Goal: Task Accomplishment & Management: Complete application form

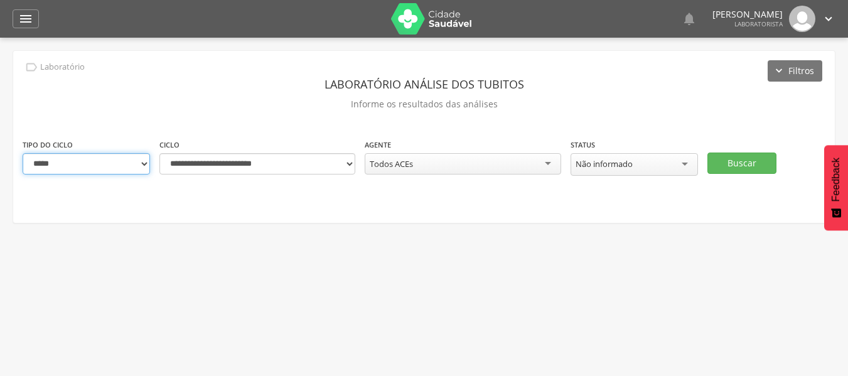
click at [147, 161] on select "**********" at bounding box center [86, 163] width 127 height 21
select select "*"
click at [23, 153] on select "**********" at bounding box center [86, 163] width 127 height 21
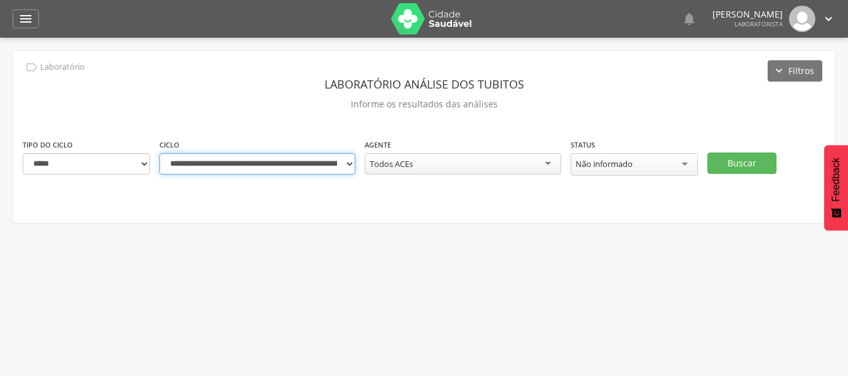
click at [334, 169] on select "**********" at bounding box center [258, 163] width 196 height 21
click at [160, 153] on select "**********" at bounding box center [258, 163] width 196 height 21
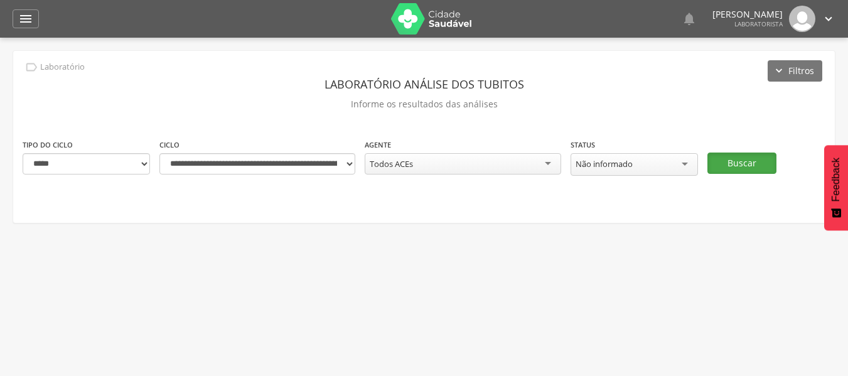
click at [738, 165] on button "Buscar" at bounding box center [742, 163] width 69 height 21
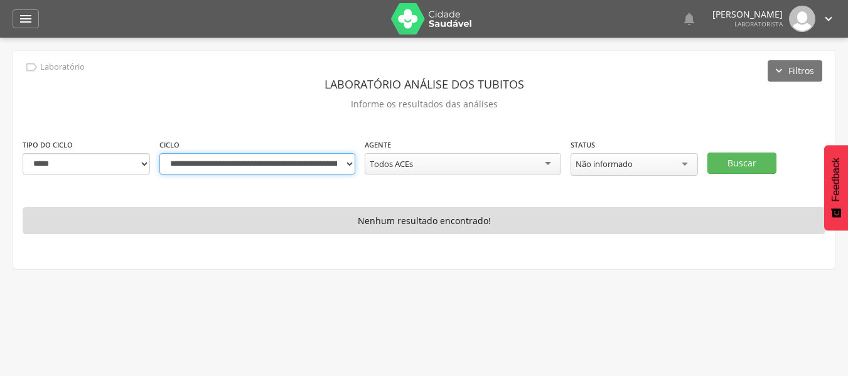
click at [347, 163] on select "**********" at bounding box center [258, 163] width 196 height 21
click at [324, 165] on select "**********" at bounding box center [258, 163] width 196 height 21
click at [160, 153] on select "**********" at bounding box center [258, 163] width 196 height 21
click at [349, 170] on select "**********" at bounding box center [258, 163] width 196 height 21
select select "**********"
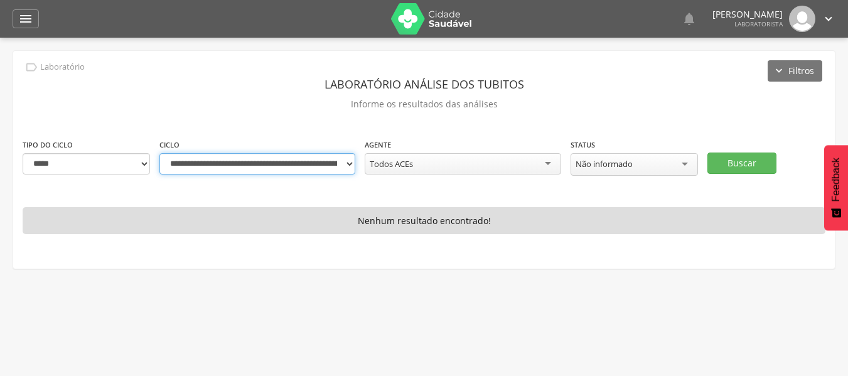
click at [160, 153] on select "**********" at bounding box center [258, 163] width 196 height 21
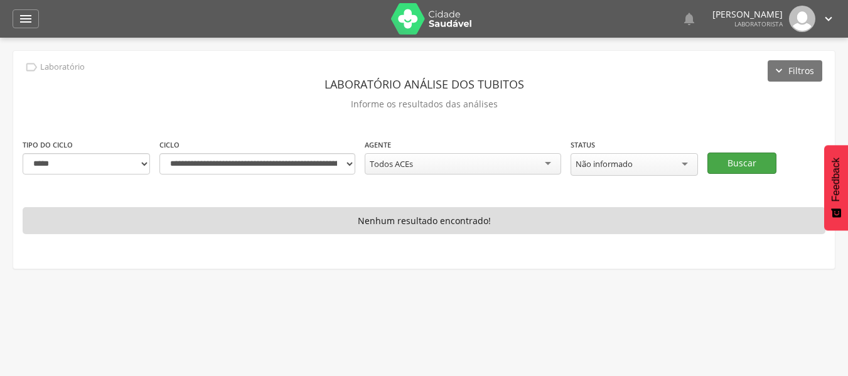
drag, startPoint x: 723, startPoint y: 159, endPoint x: 735, endPoint y: 166, distance: 14.1
click at [735, 166] on div "**********" at bounding box center [424, 163] width 822 height 50
click at [735, 166] on button "Buscar" at bounding box center [742, 163] width 69 height 21
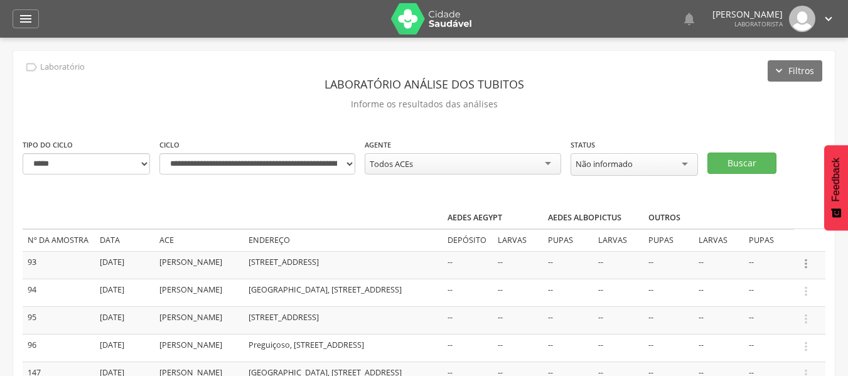
click at [808, 263] on icon "" at bounding box center [806, 264] width 14 height 14
click at [792, 246] on link "Informar resultado" at bounding box center [762, 243] width 99 height 16
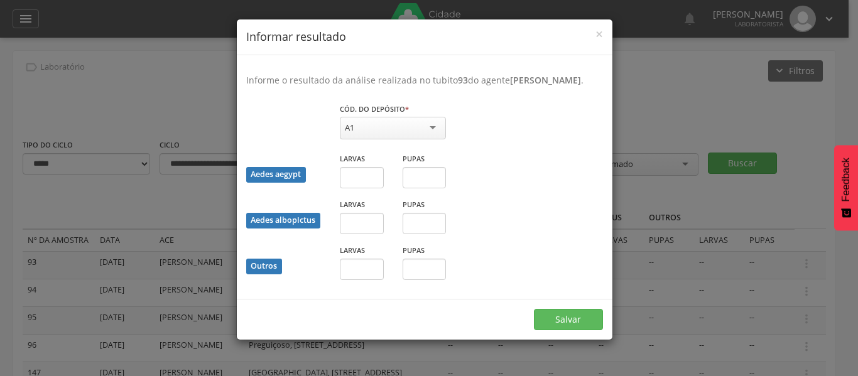
click at [425, 134] on div "A1" at bounding box center [393, 128] width 106 height 23
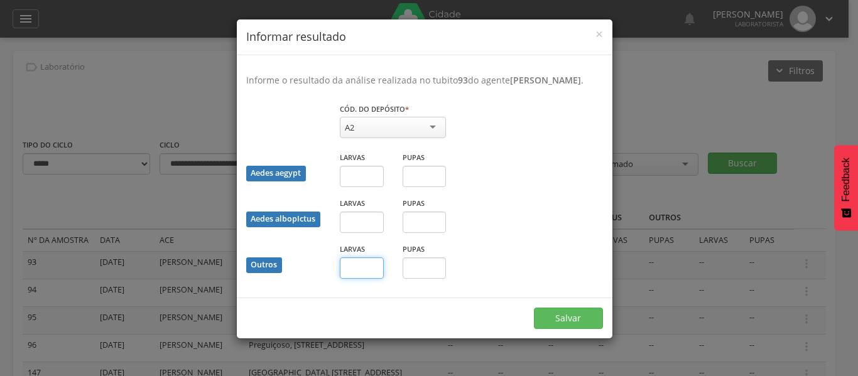
click at [355, 271] on input "text" at bounding box center [362, 267] width 44 height 21
type input "*"
click at [598, 320] on button "Salvar" at bounding box center [568, 318] width 69 height 21
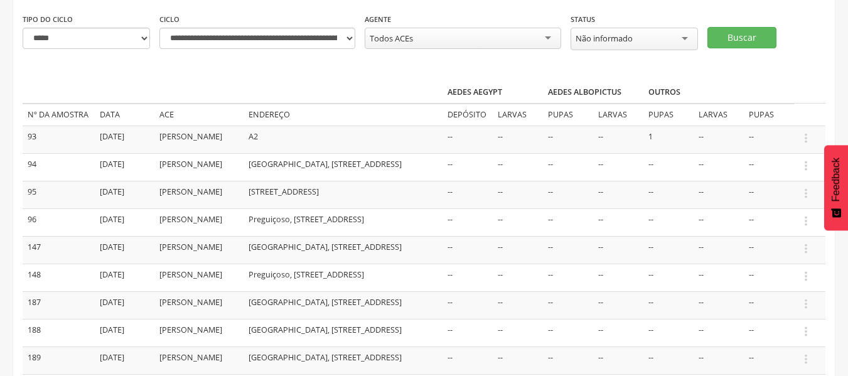
scroll to position [151, 0]
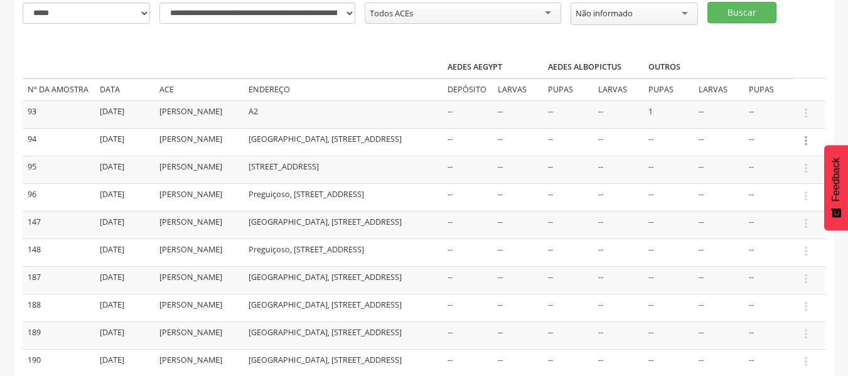
click at [805, 138] on icon "" at bounding box center [806, 141] width 14 height 14
click at [760, 117] on link "Informar resultado" at bounding box center [762, 120] width 99 height 16
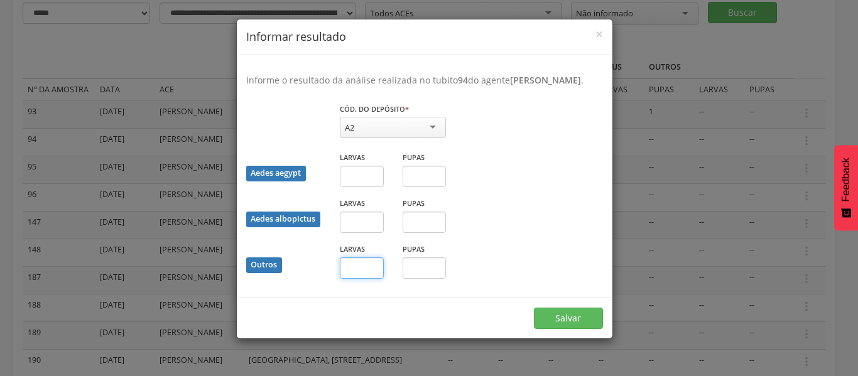
click at [349, 266] on input "text" at bounding box center [362, 267] width 44 height 21
type input "*"
click at [411, 268] on input "text" at bounding box center [425, 267] width 44 height 21
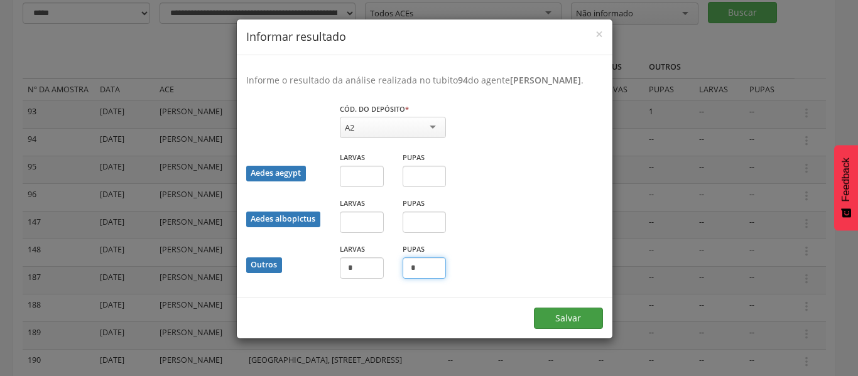
type input "*"
click at [548, 317] on button "Salvar" at bounding box center [568, 318] width 69 height 21
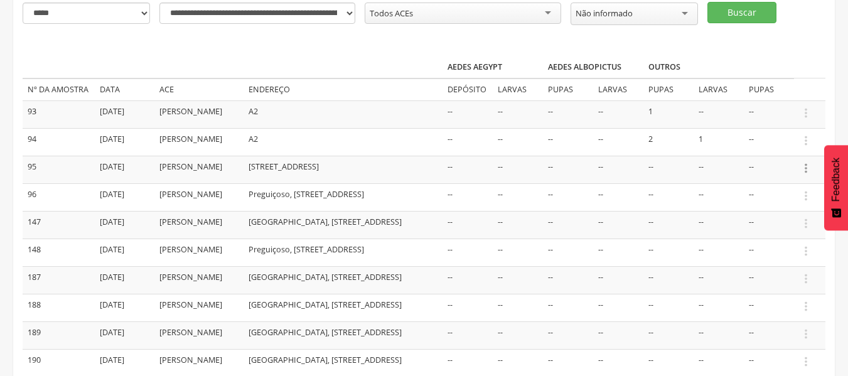
click at [806, 166] on icon "" at bounding box center [806, 168] width 14 height 14
click at [773, 146] on link "Informar resultado" at bounding box center [762, 147] width 99 height 16
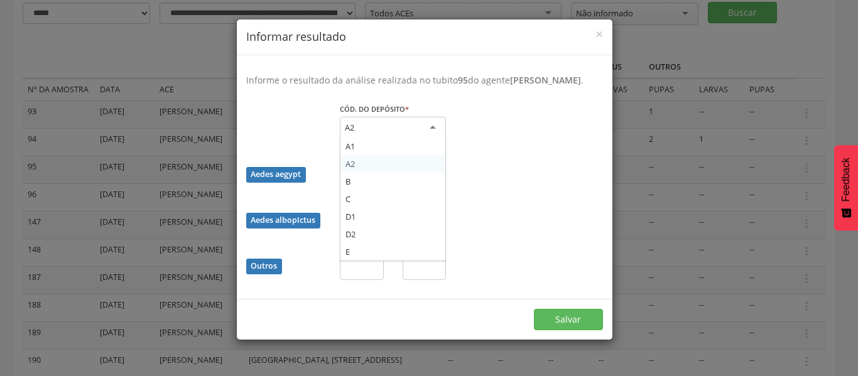
click at [433, 131] on div "A2" at bounding box center [393, 128] width 106 height 23
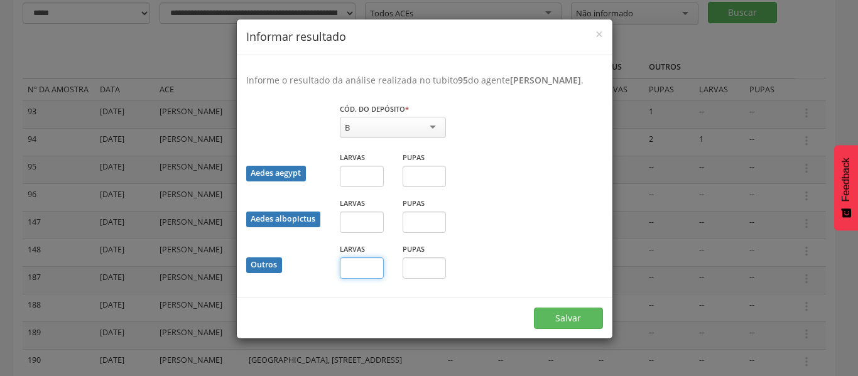
click at [347, 273] on input "text" at bounding box center [362, 267] width 44 height 21
type input "*"
click at [420, 268] on input "text" at bounding box center [425, 267] width 44 height 21
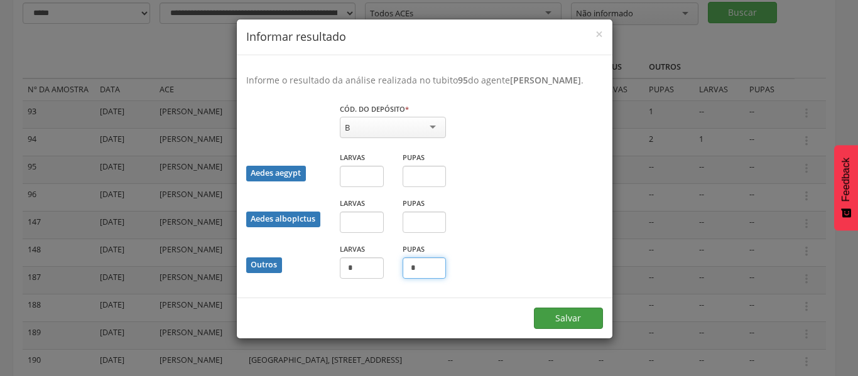
type input "*"
click at [553, 323] on button "Salvar" at bounding box center [568, 318] width 69 height 21
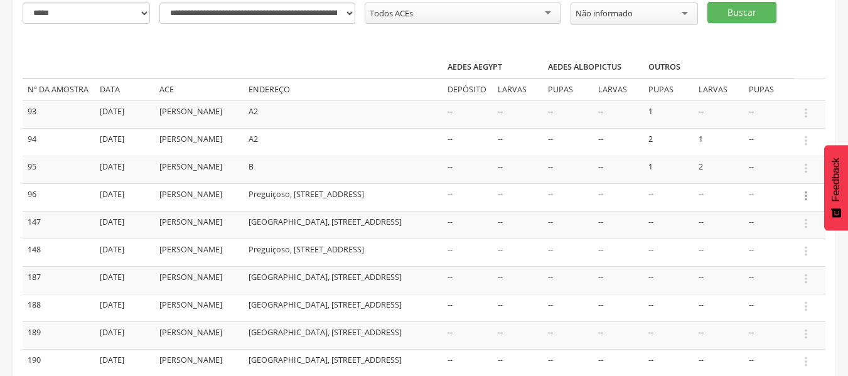
click at [804, 197] on icon "" at bounding box center [806, 196] width 14 height 14
click at [784, 171] on link "Informar resultado" at bounding box center [762, 175] width 99 height 16
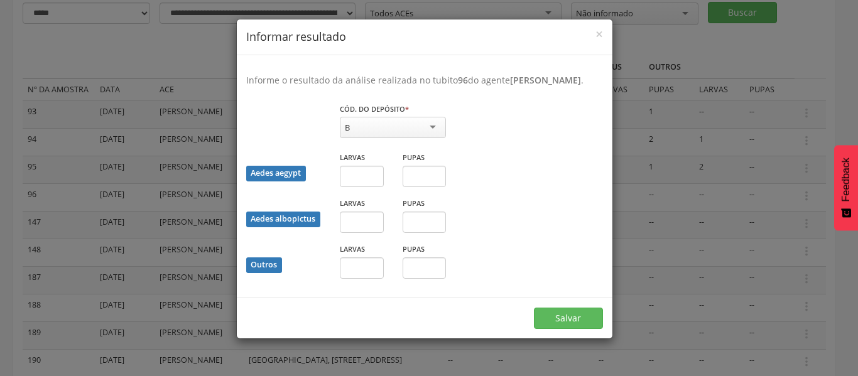
click at [732, 199] on div "× Informar resultado Informe o resultado da análise realizada no tubito 96 do a…" at bounding box center [429, 188] width 858 height 376
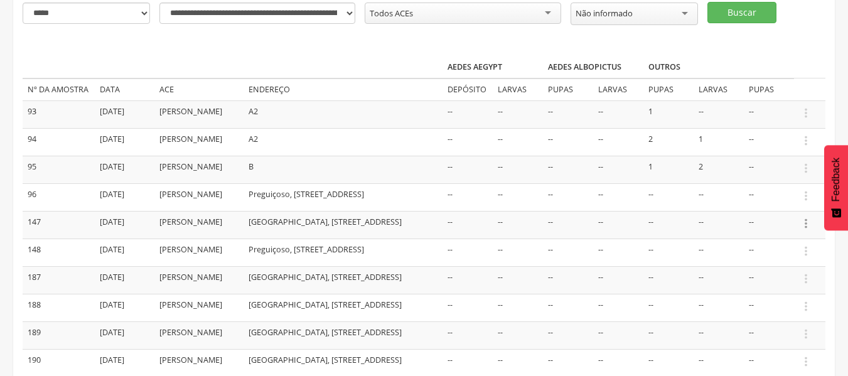
click at [803, 224] on icon "" at bounding box center [806, 224] width 14 height 14
click at [783, 205] on link "Informar resultado" at bounding box center [762, 203] width 99 height 16
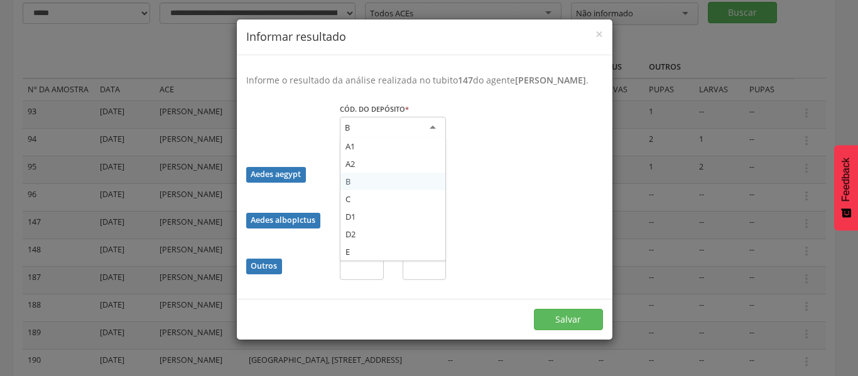
click at [420, 139] on div "B" at bounding box center [393, 128] width 106 height 23
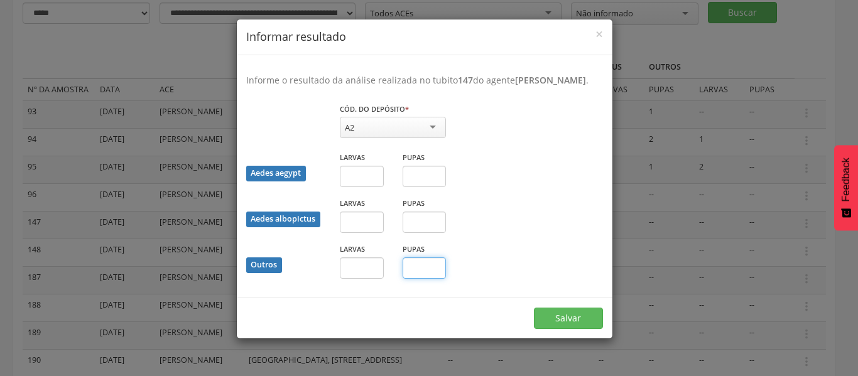
click at [425, 279] on input "text" at bounding box center [425, 267] width 44 height 21
type input "*"
click at [568, 329] on button "Salvar" at bounding box center [568, 318] width 69 height 21
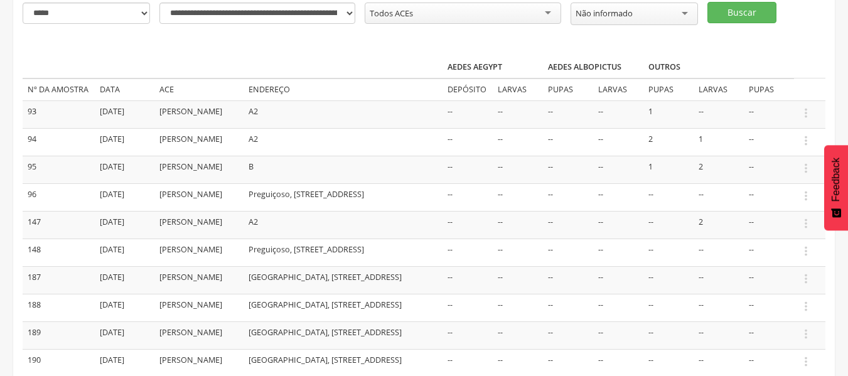
click at [580, 294] on td "--" at bounding box center [568, 280] width 50 height 28
click at [805, 279] on icon "" at bounding box center [806, 279] width 14 height 14
click at [768, 260] on link "Informar resultado" at bounding box center [762, 258] width 99 height 16
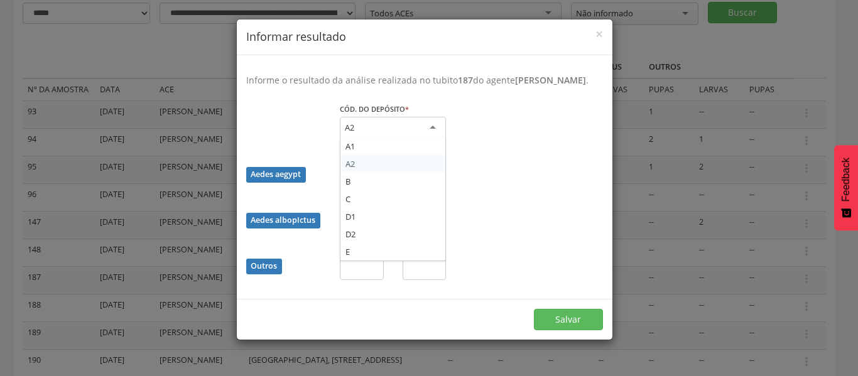
click at [431, 138] on div "A2" at bounding box center [393, 128] width 106 height 23
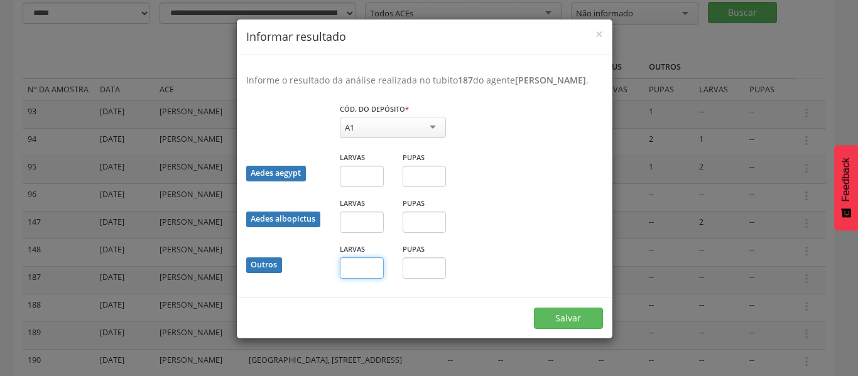
click at [372, 279] on input "text" at bounding box center [362, 267] width 44 height 21
type input "*"
click at [421, 279] on input "text" at bounding box center [425, 267] width 44 height 21
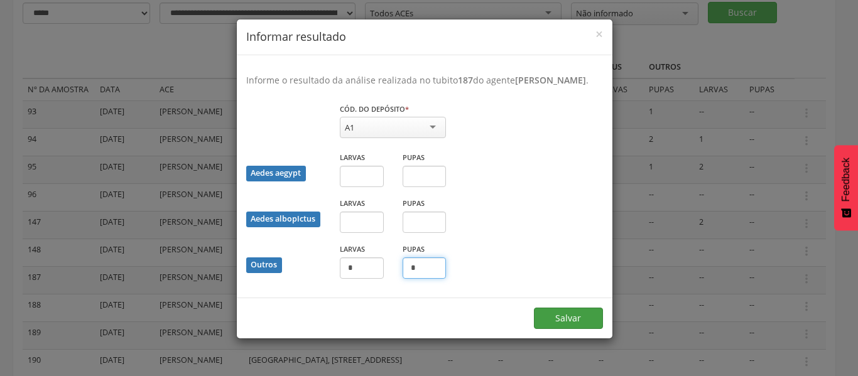
type input "*"
click at [545, 323] on button "Salvar" at bounding box center [568, 318] width 69 height 21
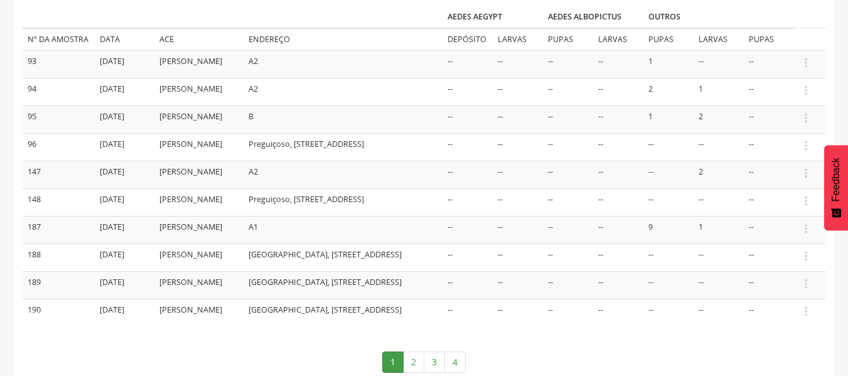
scroll to position [226, 0]
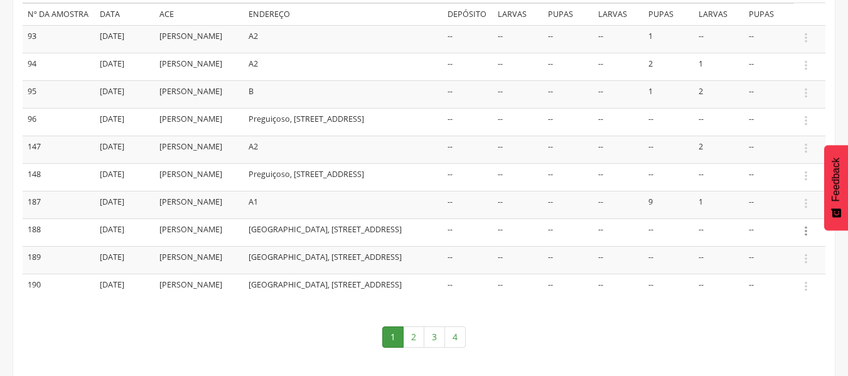
click at [801, 235] on icon "" at bounding box center [806, 231] width 14 height 14
click at [766, 214] on link "Informar resultado" at bounding box center [762, 210] width 99 height 16
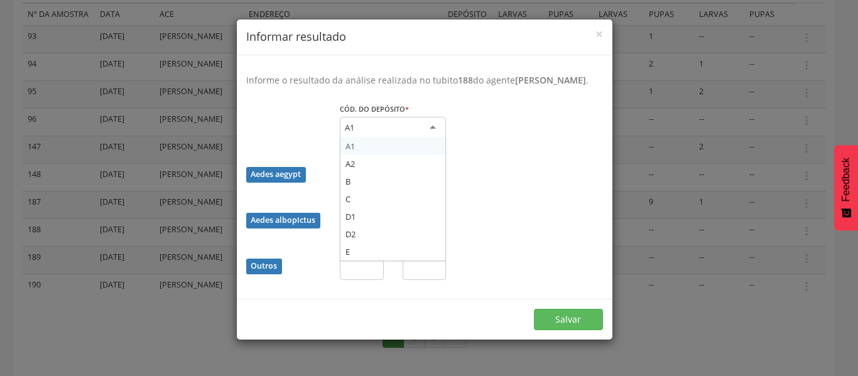
click at [425, 139] on div "A1" at bounding box center [393, 128] width 106 height 23
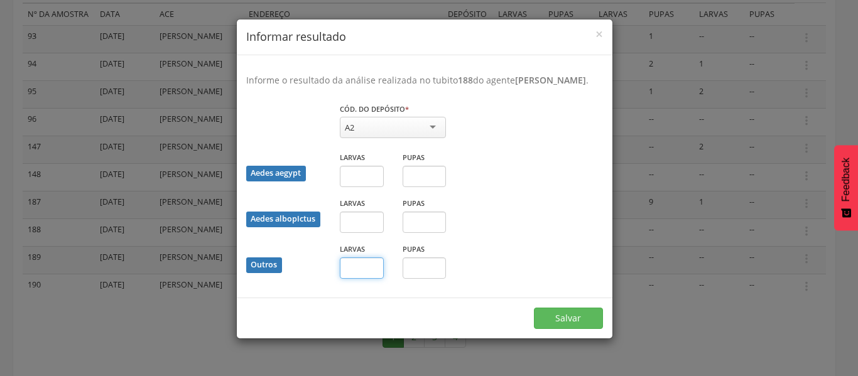
click at [357, 279] on input "text" at bounding box center [362, 267] width 44 height 21
type input "**"
click at [546, 327] on button "Salvar" at bounding box center [568, 318] width 69 height 21
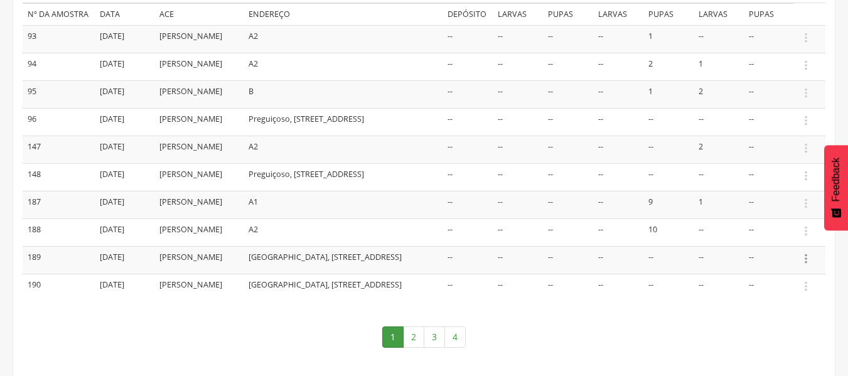
click at [804, 266] on icon "" at bounding box center [806, 259] width 14 height 14
click at [782, 249] on ul "Informar resultado" at bounding box center [763, 237] width 100 height 23
click at [806, 266] on icon "" at bounding box center [806, 259] width 14 height 14
click at [791, 246] on link "Informar resultado" at bounding box center [762, 238] width 99 height 16
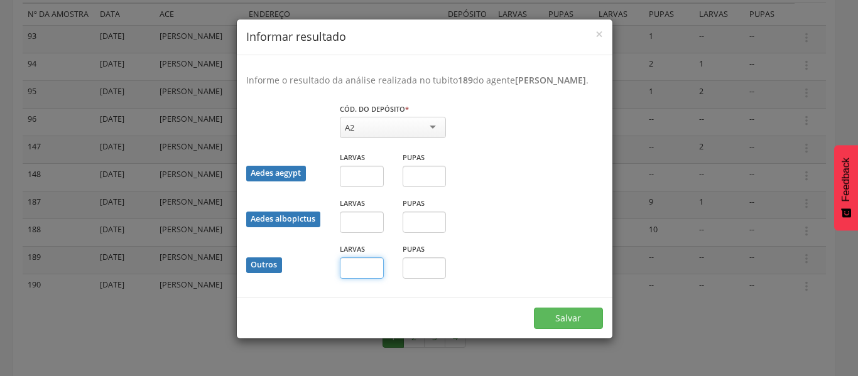
click at [349, 279] on input "text" at bounding box center [362, 267] width 44 height 21
type input "*"
click at [418, 279] on input "text" at bounding box center [425, 267] width 44 height 21
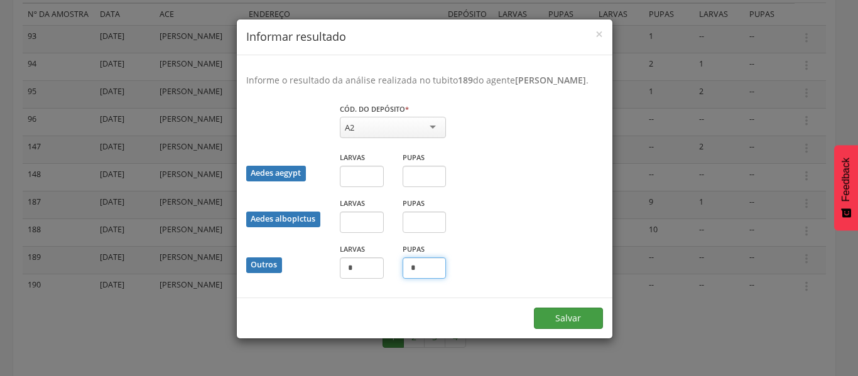
type input "*"
click at [539, 329] on button "Salvar" at bounding box center [568, 318] width 69 height 21
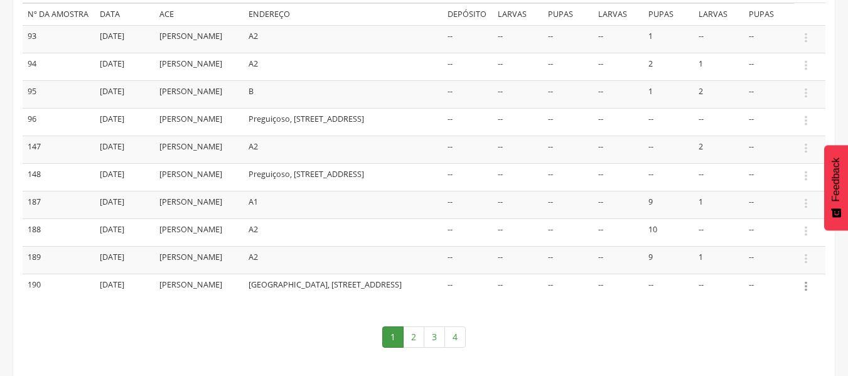
click at [805, 293] on icon "" at bounding box center [806, 286] width 14 height 14
click at [761, 273] on link "Informar resultado" at bounding box center [762, 265] width 99 height 16
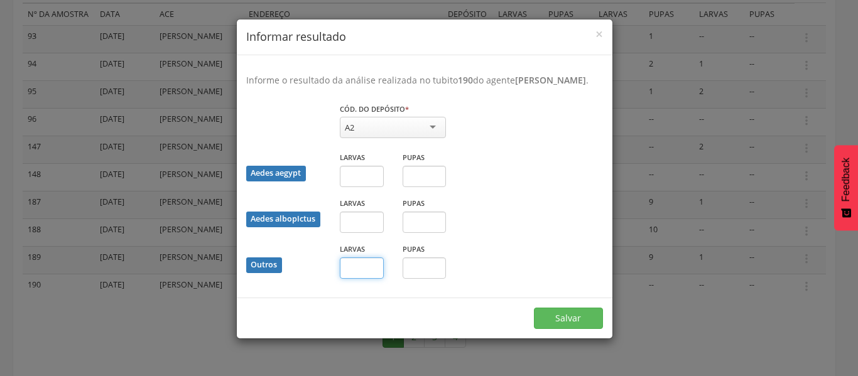
click at [349, 279] on input "text" at bounding box center [362, 267] width 44 height 21
type input "*"
click at [414, 276] on input "text" at bounding box center [425, 267] width 44 height 21
type input "*"
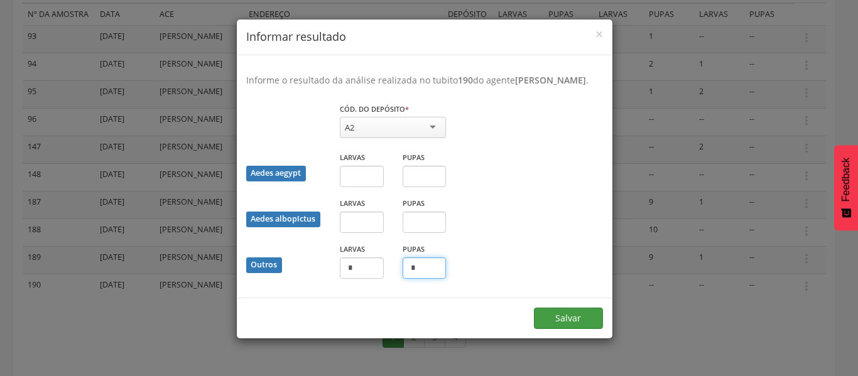
type input "*"
click at [551, 329] on button "Salvar" at bounding box center [568, 318] width 69 height 21
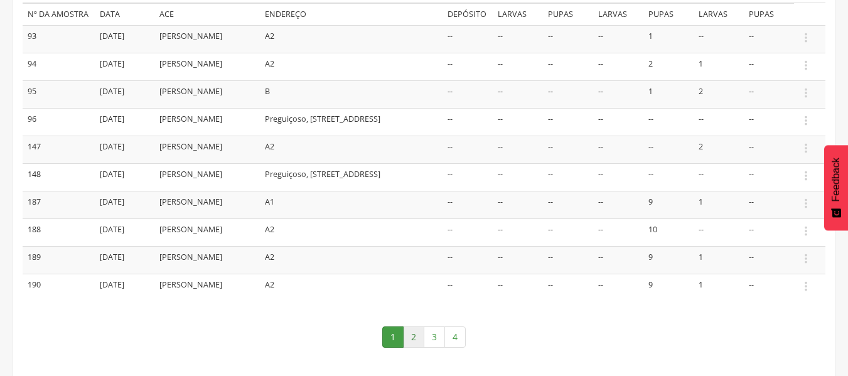
click at [414, 330] on link "2" at bounding box center [413, 337] width 21 height 21
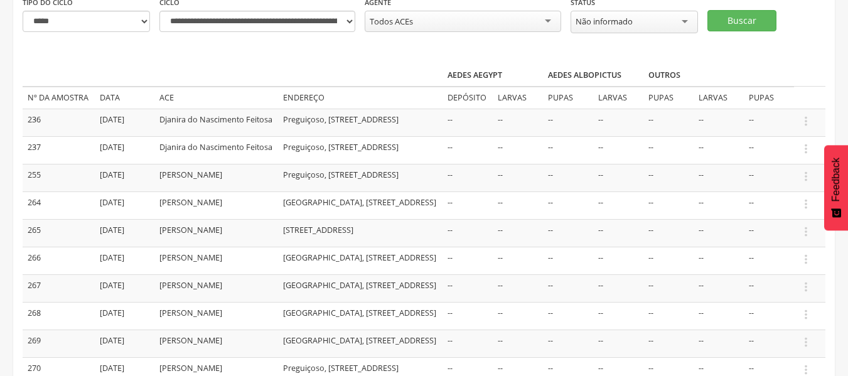
scroll to position [100, 0]
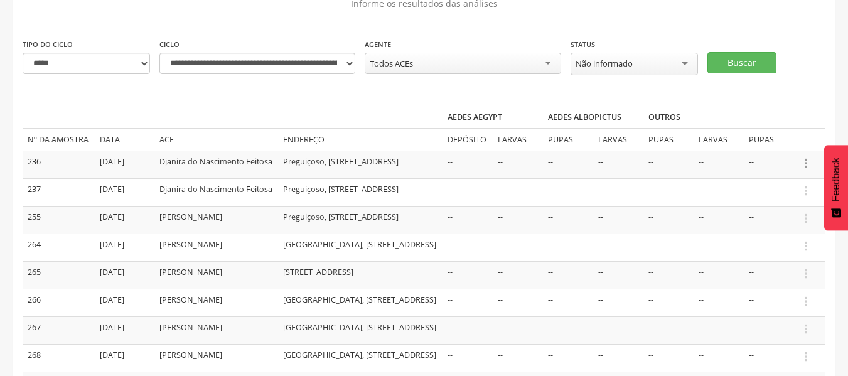
click at [806, 162] on icon "" at bounding box center [806, 163] width 14 height 14
click at [779, 144] on link "Informar resultado" at bounding box center [762, 142] width 99 height 16
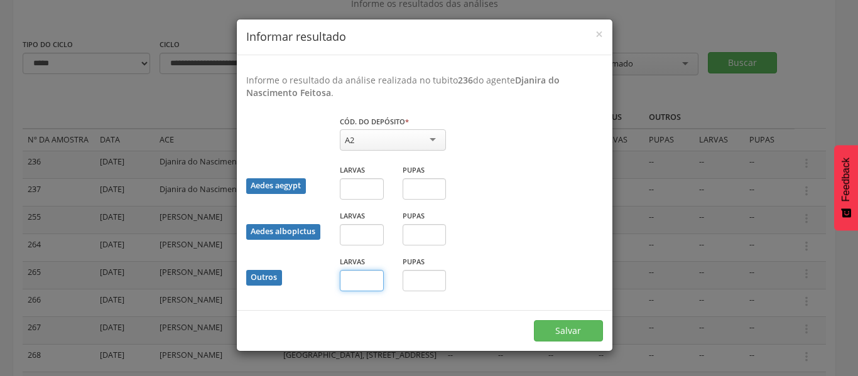
click at [345, 283] on input "text" at bounding box center [362, 280] width 44 height 21
type input "**"
click at [553, 333] on button "Salvar" at bounding box center [568, 330] width 69 height 21
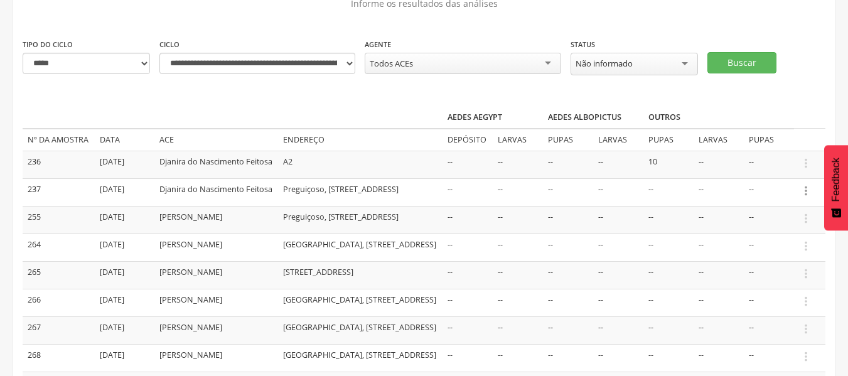
click at [807, 196] on icon "" at bounding box center [806, 191] width 14 height 14
click at [778, 173] on link "Informar resultado" at bounding box center [762, 170] width 99 height 16
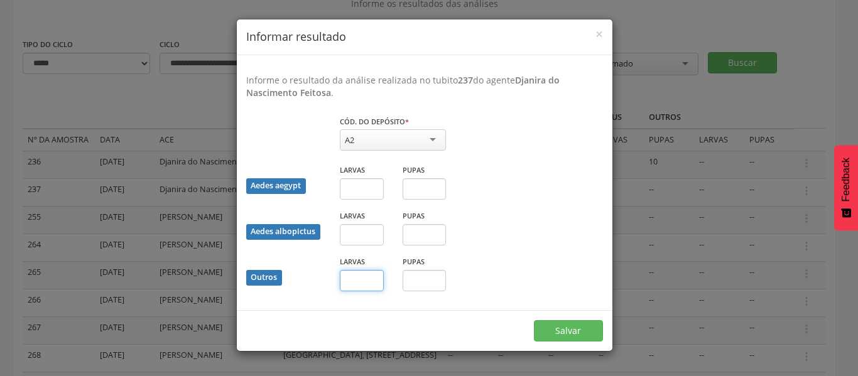
click at [355, 283] on input "text" at bounding box center [362, 280] width 44 height 21
type input "*"
click at [428, 281] on input "text" at bounding box center [425, 280] width 44 height 21
type input "*"
click at [541, 327] on button "Salvar" at bounding box center [568, 330] width 69 height 21
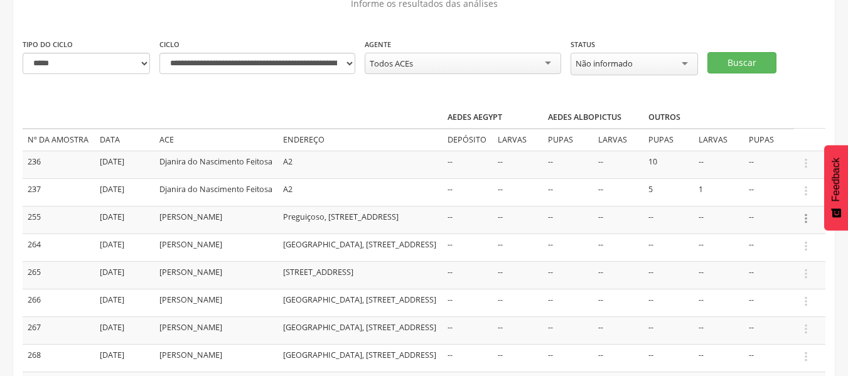
click at [805, 225] on icon "" at bounding box center [806, 219] width 14 height 14
click at [769, 205] on link "Informar resultado" at bounding box center [762, 198] width 99 height 16
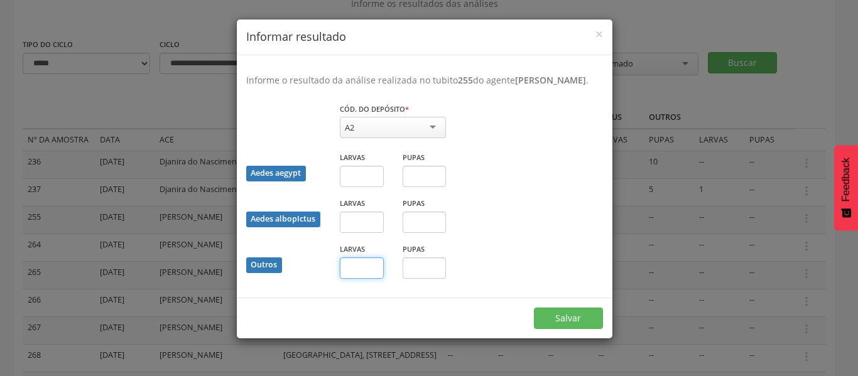
click at [367, 279] on input "text" at bounding box center [362, 267] width 44 height 21
click at [567, 170] on div "Aedes aegypt Larvas Pupas" at bounding box center [425, 174] width 376 height 46
click at [373, 184] on input "text" at bounding box center [362, 176] width 44 height 21
type input "*"
click at [548, 329] on button "Salvar" at bounding box center [568, 318] width 69 height 21
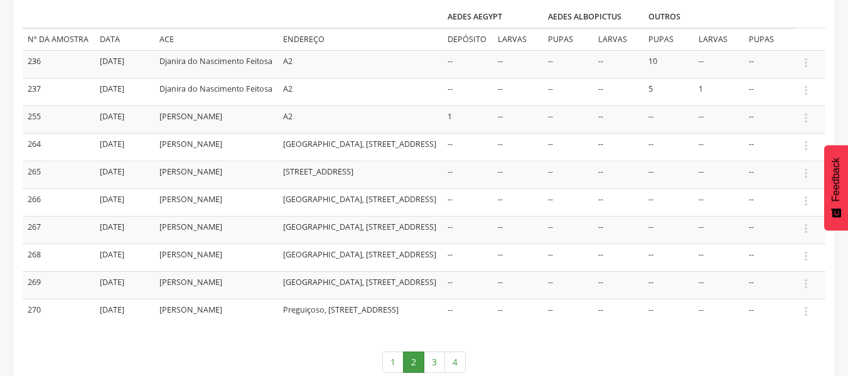
scroll to position [226, 0]
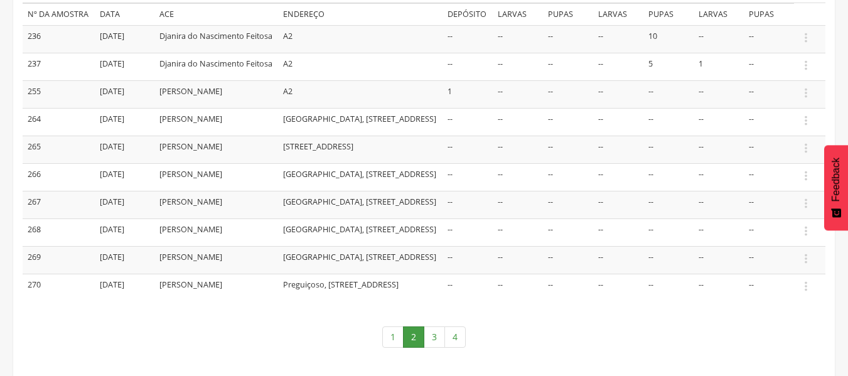
click at [805, 125] on td " Informar resultado" at bounding box center [809, 122] width 31 height 28
click at [806, 127] on icon "" at bounding box center [806, 121] width 14 height 14
click at [777, 107] on link "Informar resultado" at bounding box center [762, 100] width 99 height 16
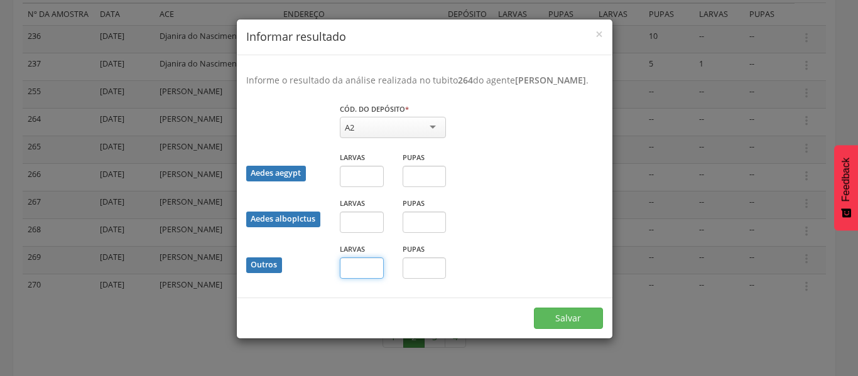
click at [357, 270] on input "text" at bounding box center [362, 267] width 44 height 21
type input "*"
click at [580, 329] on button "Salvar" at bounding box center [568, 318] width 69 height 21
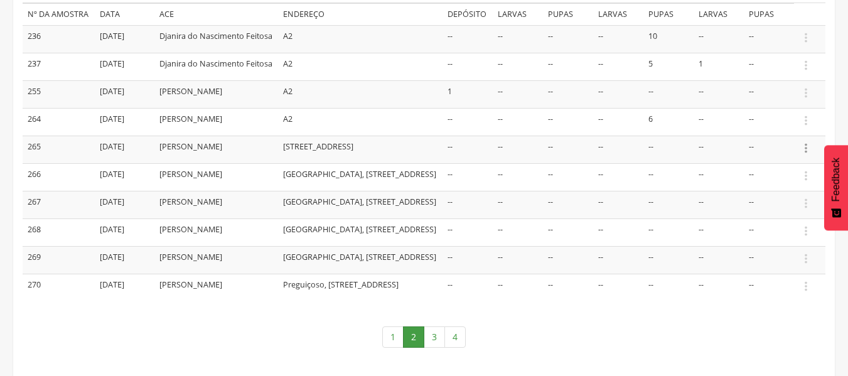
click at [806, 155] on icon "" at bounding box center [806, 148] width 14 height 14
click at [770, 135] on link "Informar resultado" at bounding box center [762, 127] width 99 height 16
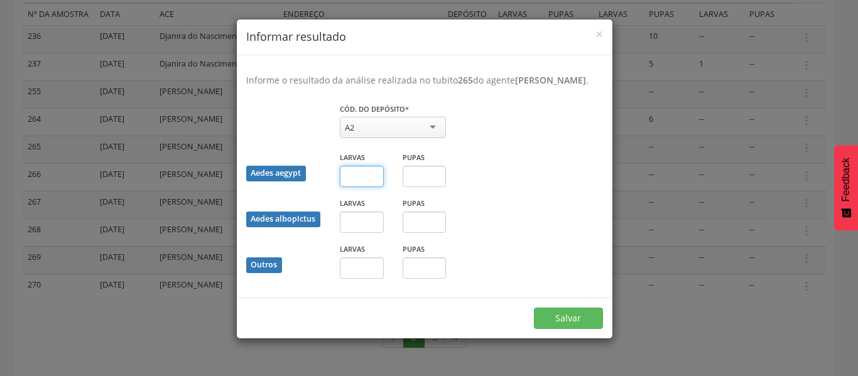
click at [362, 187] on input "text" at bounding box center [362, 176] width 44 height 21
type input "*"
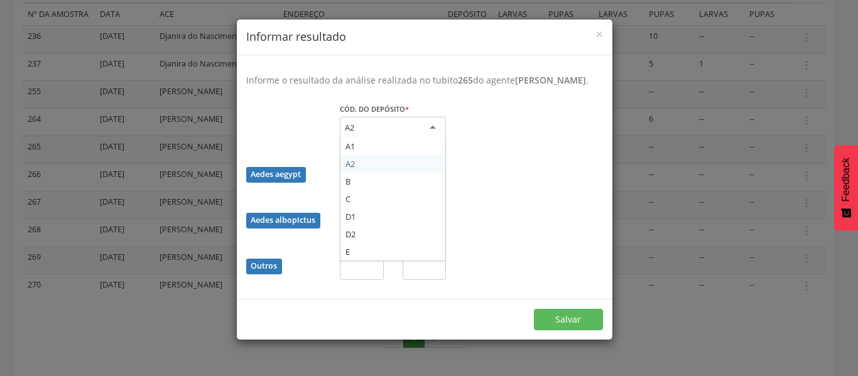
click at [429, 139] on div "A2" at bounding box center [393, 128] width 106 height 23
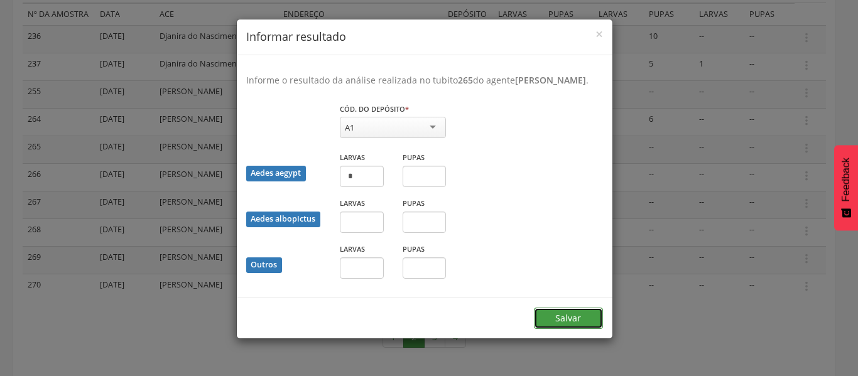
click at [564, 329] on button "Salvar" at bounding box center [568, 318] width 69 height 21
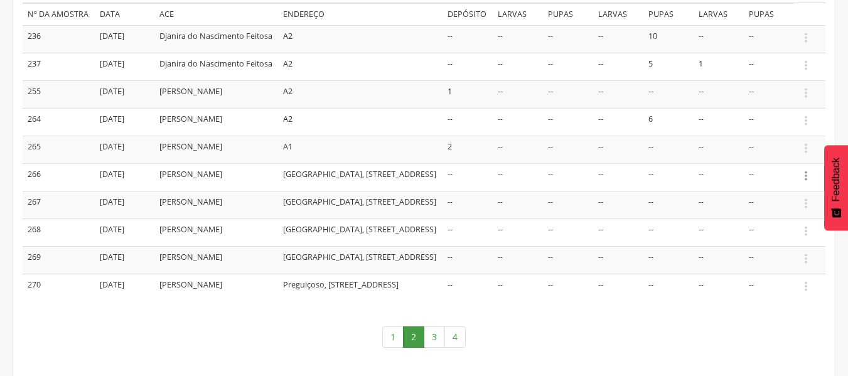
click at [805, 183] on icon "" at bounding box center [806, 176] width 14 height 14
click at [785, 163] on link "Informar resultado" at bounding box center [762, 155] width 99 height 16
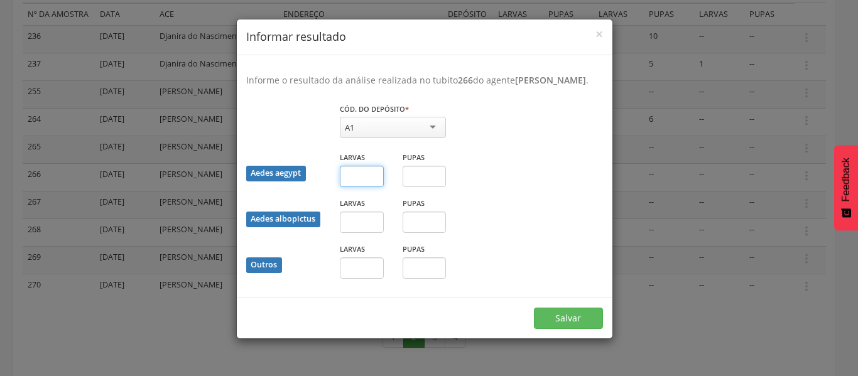
click at [355, 186] on input "text" at bounding box center [362, 176] width 44 height 21
type input "*"
click at [566, 327] on button "Salvar" at bounding box center [568, 318] width 69 height 21
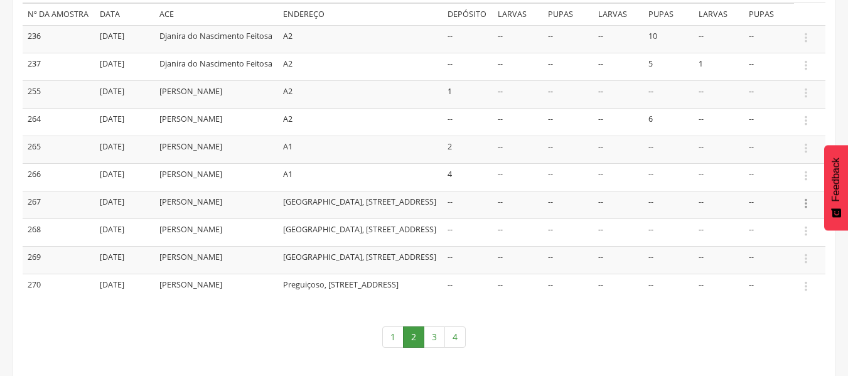
click at [801, 210] on icon "" at bounding box center [806, 204] width 14 height 14
click at [784, 190] on link "Informar resultado" at bounding box center [762, 183] width 99 height 16
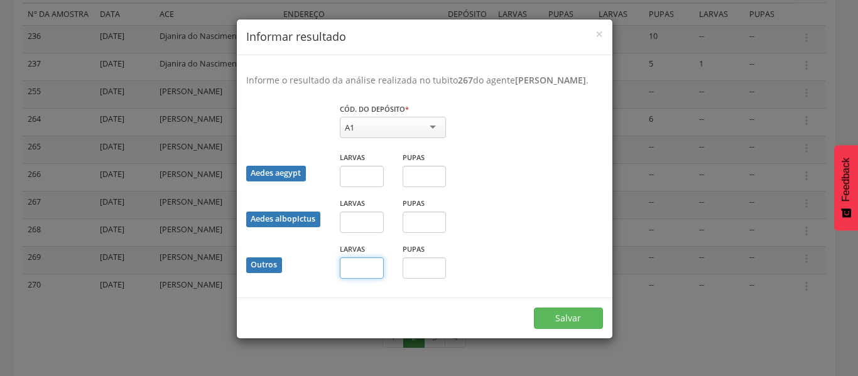
click at [357, 274] on input "text" at bounding box center [362, 267] width 44 height 21
type input "*"
click at [579, 329] on button "Salvar" at bounding box center [568, 318] width 69 height 21
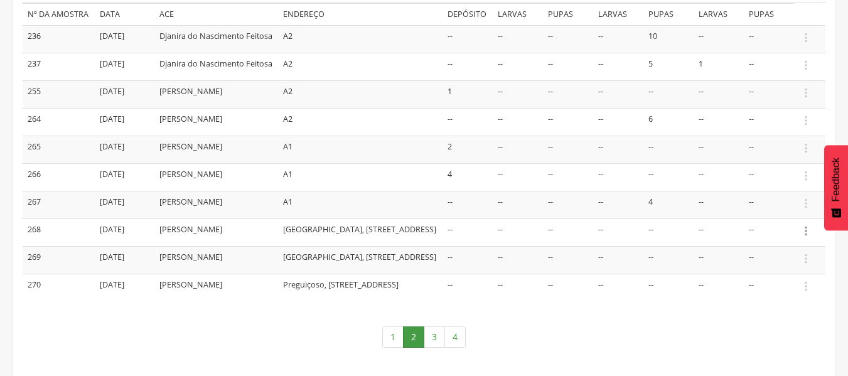
click at [806, 238] on icon "" at bounding box center [806, 231] width 14 height 14
click at [785, 218] on link "Informar resultado" at bounding box center [762, 210] width 99 height 16
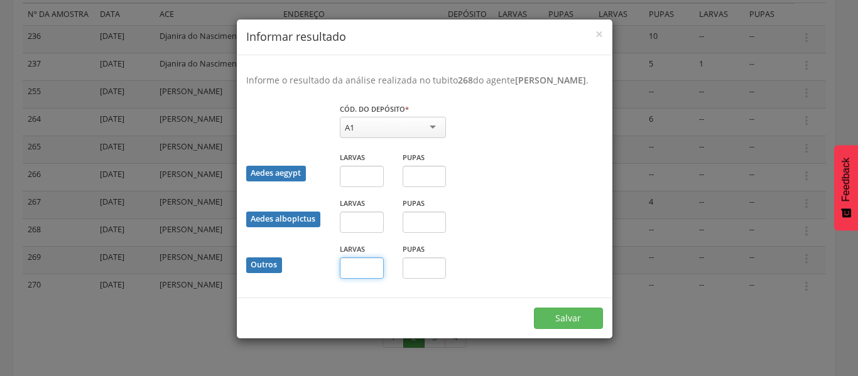
click at [367, 279] on input "text" at bounding box center [362, 267] width 44 height 21
type input "*"
click at [548, 329] on button "Salvar" at bounding box center [568, 318] width 69 height 21
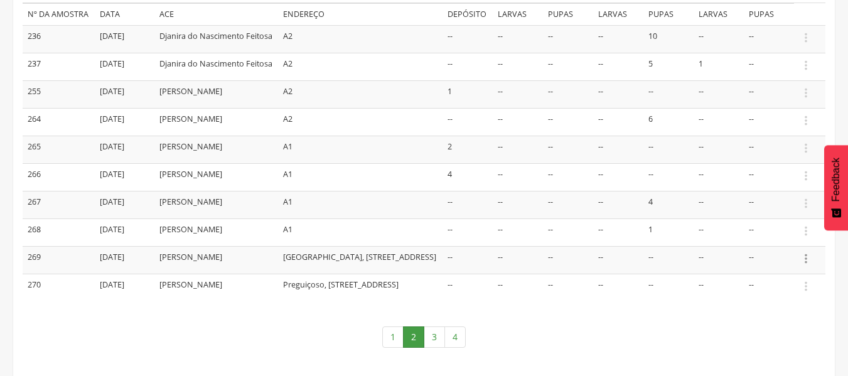
click at [808, 266] on icon "" at bounding box center [806, 259] width 14 height 14
click at [774, 246] on link "Informar resultado" at bounding box center [762, 238] width 99 height 16
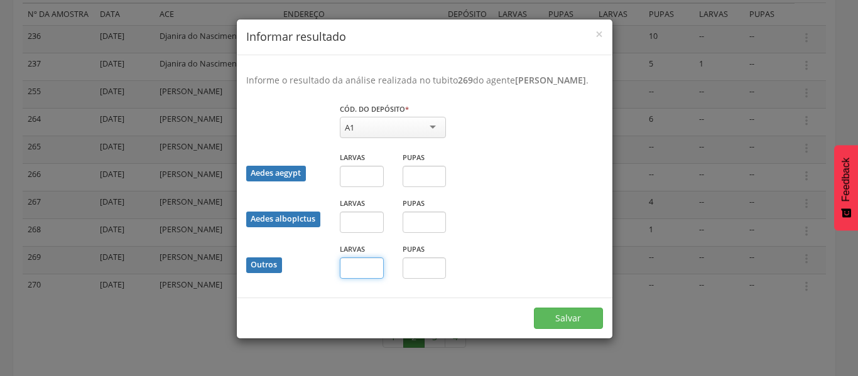
click at [366, 279] on input "text" at bounding box center [362, 267] width 44 height 21
type input "*"
click at [432, 279] on input "text" at bounding box center [425, 267] width 44 height 21
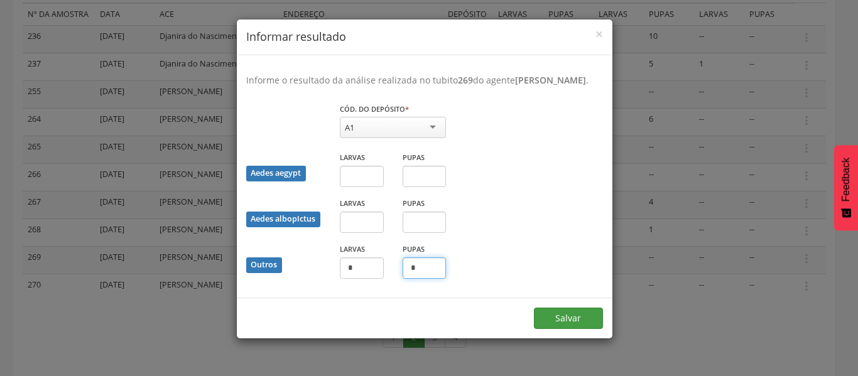
type input "*"
click at [541, 327] on button "Salvar" at bounding box center [568, 318] width 69 height 21
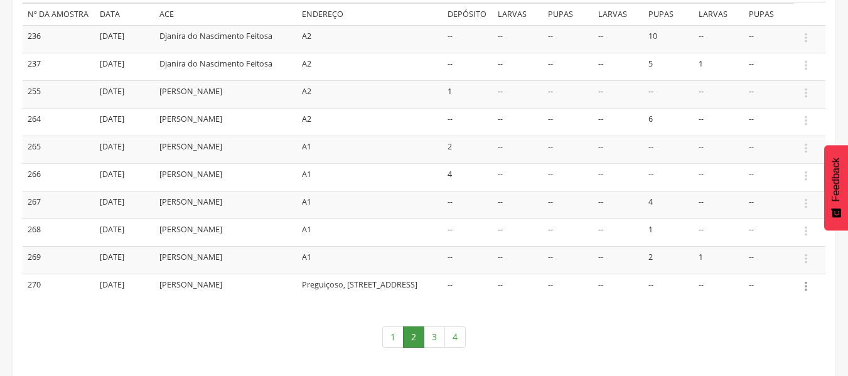
click at [808, 291] on icon "" at bounding box center [806, 286] width 14 height 14
click at [763, 263] on link "Informar resultado" at bounding box center [762, 265] width 99 height 16
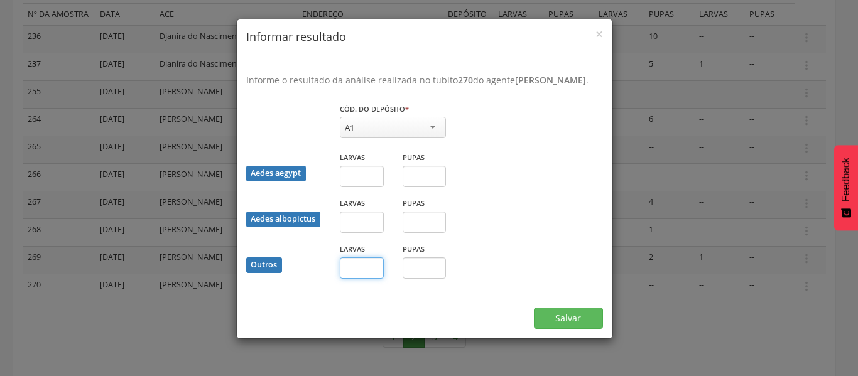
click at [359, 279] on input "text" at bounding box center [362, 267] width 44 height 21
type input "*"
click at [563, 329] on button "Salvar" at bounding box center [568, 318] width 69 height 21
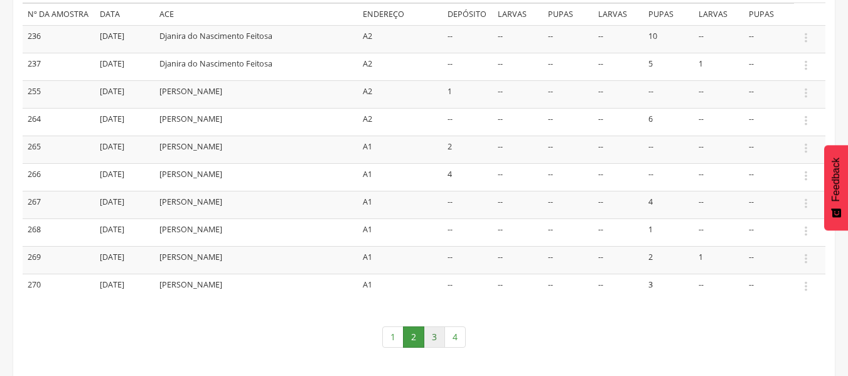
click at [434, 334] on link "3" at bounding box center [434, 337] width 21 height 21
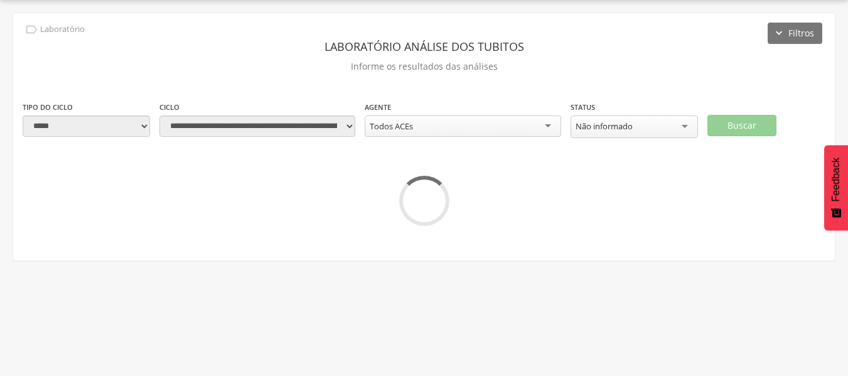
scroll to position [38, 0]
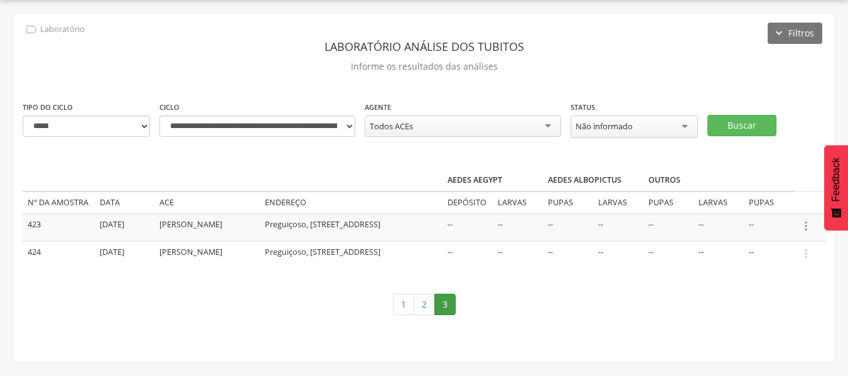
click at [806, 224] on icon "" at bounding box center [806, 226] width 14 height 14
click at [776, 205] on link "Informar resultado" at bounding box center [762, 205] width 99 height 16
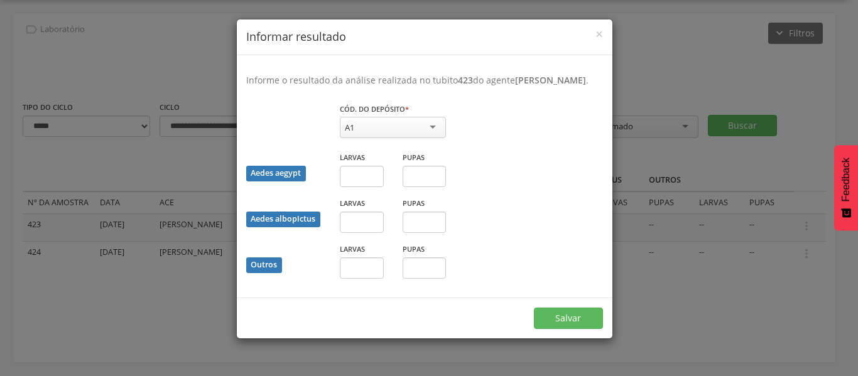
click at [383, 139] on div "A1 A1 A2 B C D1 D2 E" at bounding box center [393, 129] width 106 height 24
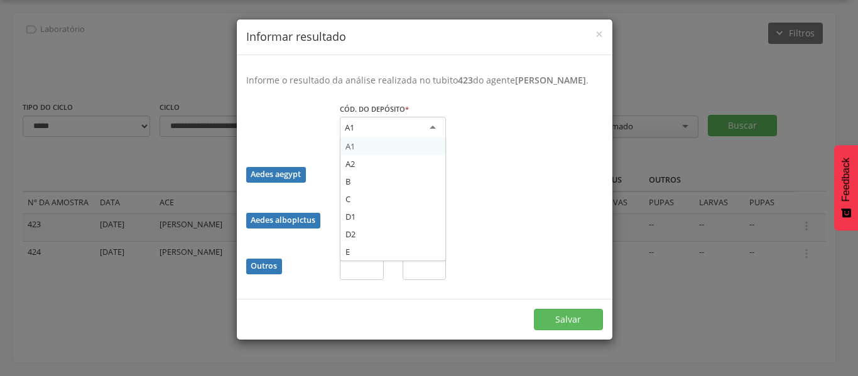
click at [383, 138] on div "A1 A1 A2 B C D1 D2 E" at bounding box center [393, 130] width 106 height 26
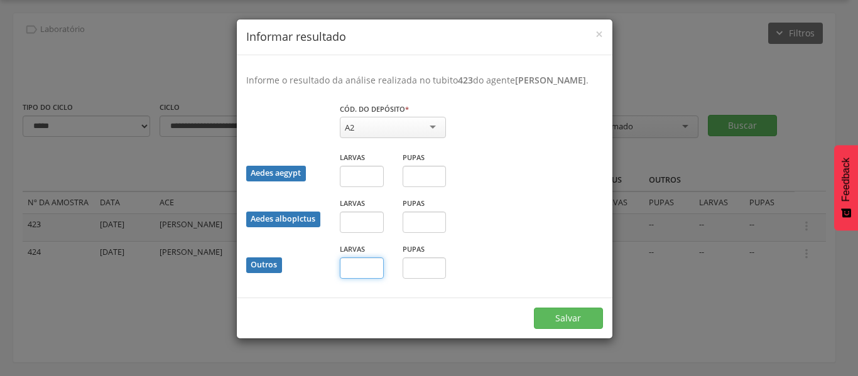
click at [364, 268] on input "text" at bounding box center [362, 267] width 44 height 21
click at [337, 171] on div "Larvas" at bounding box center [361, 174] width 63 height 46
click at [340, 173] on input "text" at bounding box center [362, 176] width 44 height 21
type input "*"
click at [558, 312] on button "Salvar" at bounding box center [568, 318] width 69 height 21
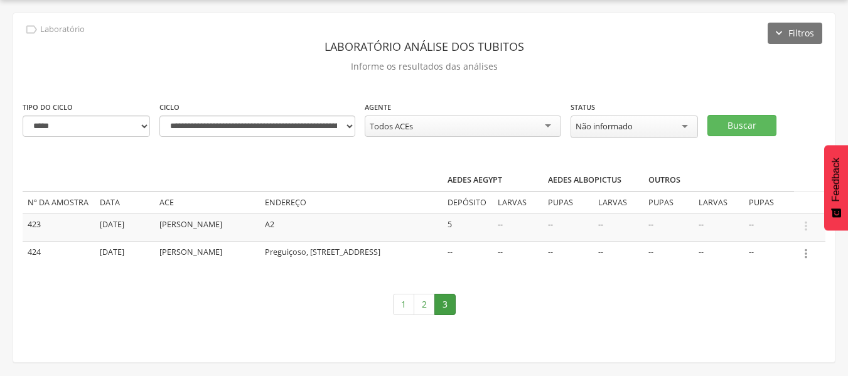
click at [806, 254] on icon "" at bounding box center [806, 254] width 14 height 14
click at [765, 225] on link "Informar resultado" at bounding box center [762, 233] width 99 height 16
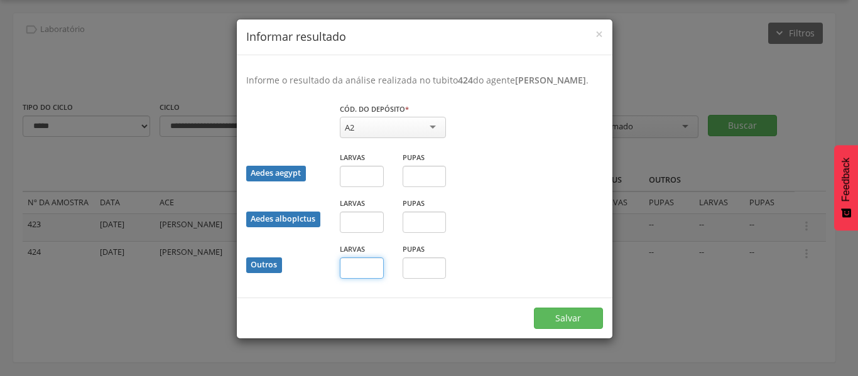
click at [365, 270] on input "text" at bounding box center [362, 267] width 44 height 21
type input "*"
click at [555, 315] on button "Salvar" at bounding box center [568, 318] width 69 height 21
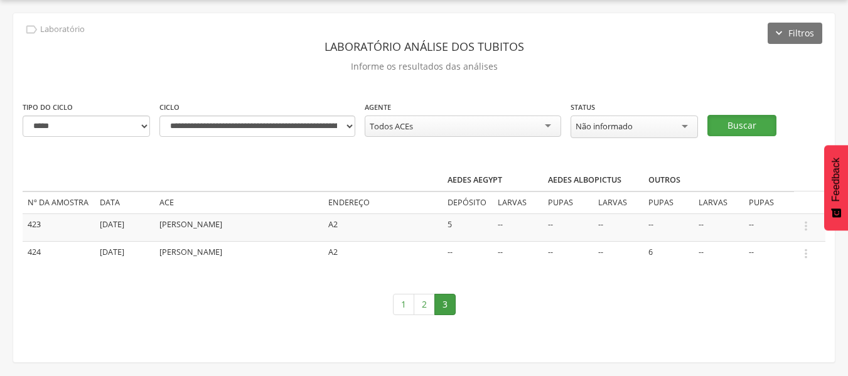
click at [740, 126] on button "Buscar" at bounding box center [742, 125] width 69 height 21
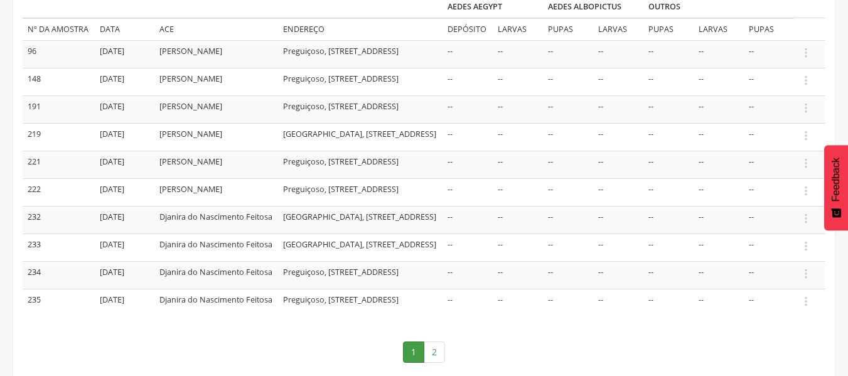
scroll to position [214, 0]
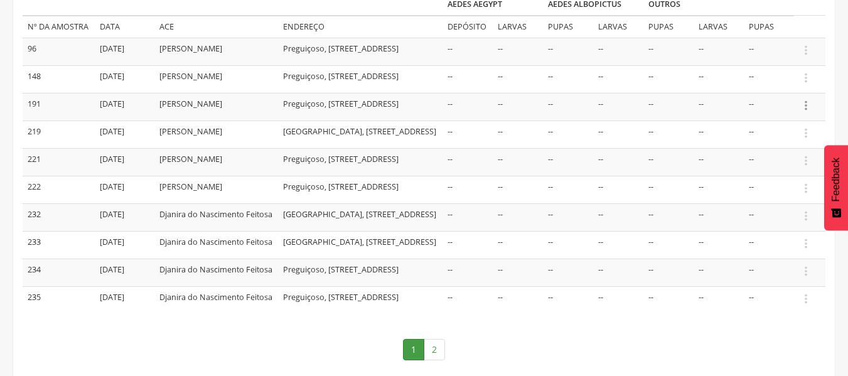
click at [806, 101] on icon "" at bounding box center [806, 106] width 14 height 14
click at [759, 85] on link "Informar resultado" at bounding box center [762, 85] width 99 height 16
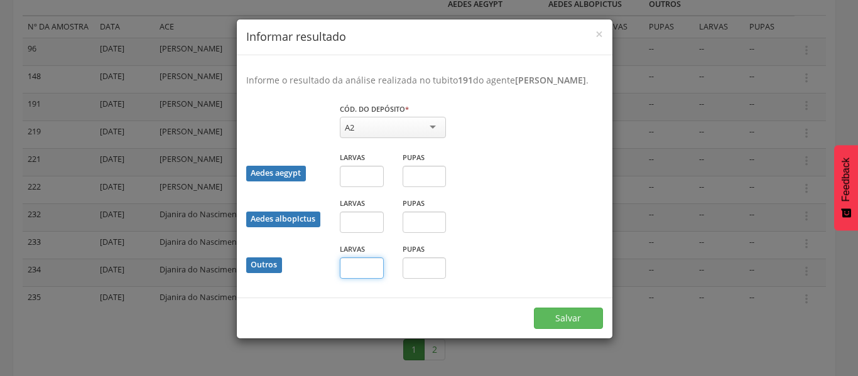
click at [361, 275] on input "text" at bounding box center [362, 267] width 44 height 21
type input "*"
click at [554, 329] on button "Salvar" at bounding box center [568, 318] width 69 height 21
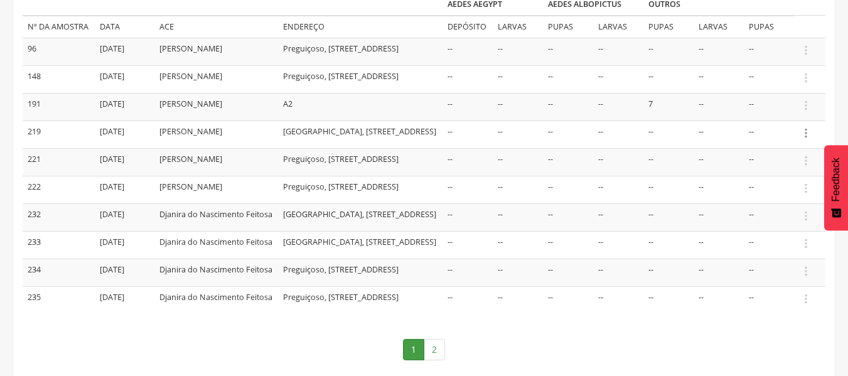
click at [811, 140] on icon "" at bounding box center [806, 133] width 14 height 14
click at [777, 120] on link "Informar resultado" at bounding box center [762, 112] width 99 height 16
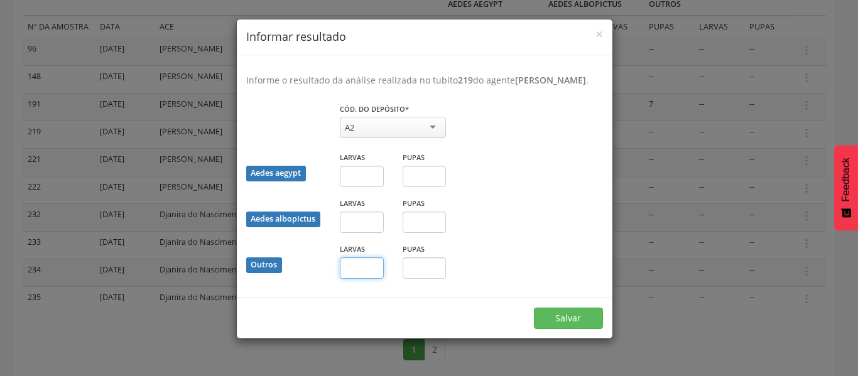
click at [372, 276] on input "text" at bounding box center [362, 267] width 44 height 21
type input "*"
click at [578, 329] on button "Salvar" at bounding box center [568, 318] width 69 height 21
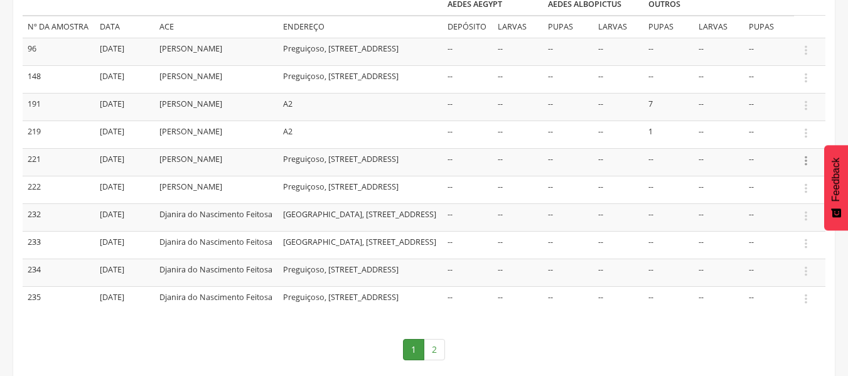
click at [806, 168] on icon "" at bounding box center [806, 161] width 14 height 14
click at [806, 162] on icon "" at bounding box center [806, 161] width 14 height 14
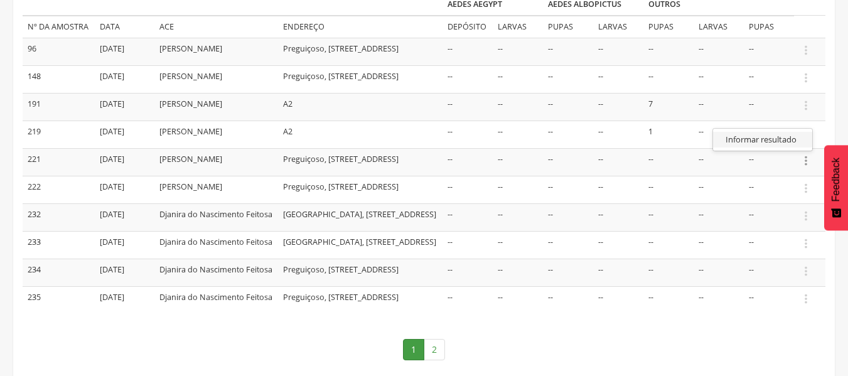
click at [772, 142] on link "Informar resultado" at bounding box center [762, 140] width 99 height 16
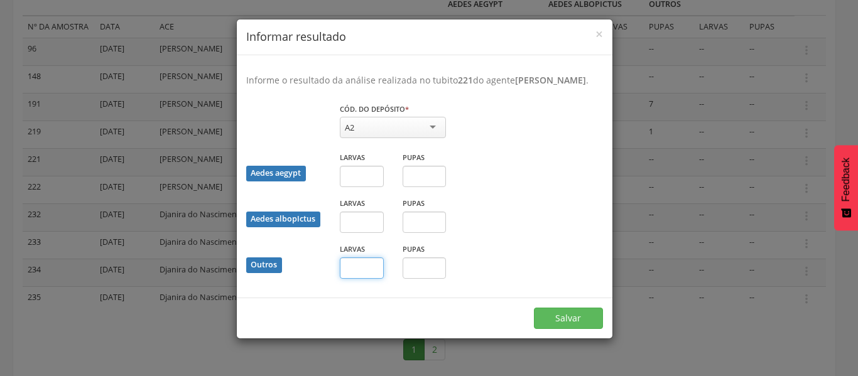
click at [374, 279] on input "text" at bounding box center [362, 267] width 44 height 21
type input "*"
click at [560, 327] on button "Salvar" at bounding box center [568, 318] width 69 height 21
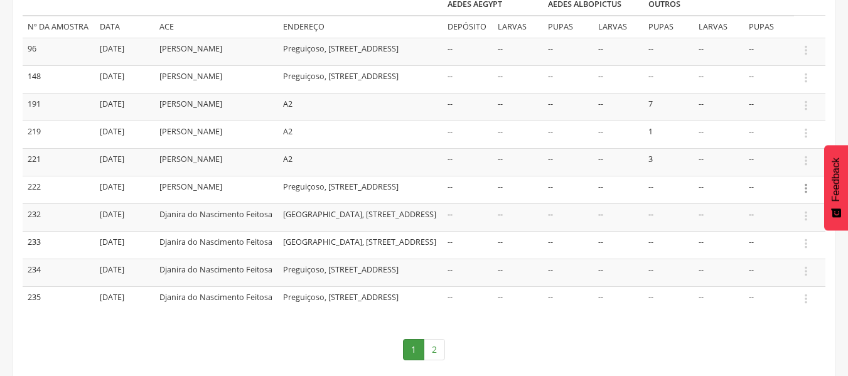
click at [805, 190] on icon "" at bounding box center [806, 189] width 14 height 14
click at [784, 173] on link "Informar resultado" at bounding box center [762, 168] width 99 height 16
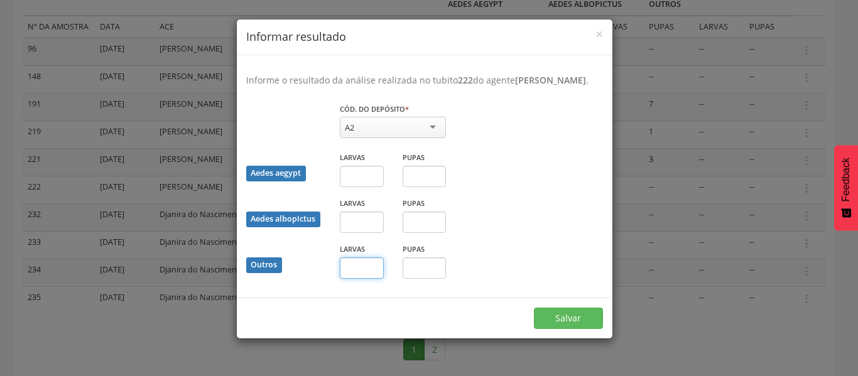
click at [374, 278] on input "text" at bounding box center [362, 267] width 44 height 21
type input "*"
click at [560, 329] on button "Salvar" at bounding box center [568, 318] width 69 height 21
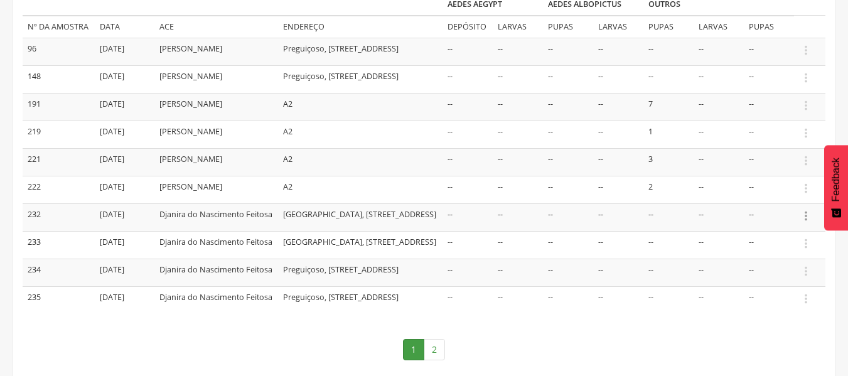
click at [806, 222] on icon "" at bounding box center [806, 216] width 14 height 14
click at [754, 201] on link "Informar resultado" at bounding box center [762, 195] width 99 height 16
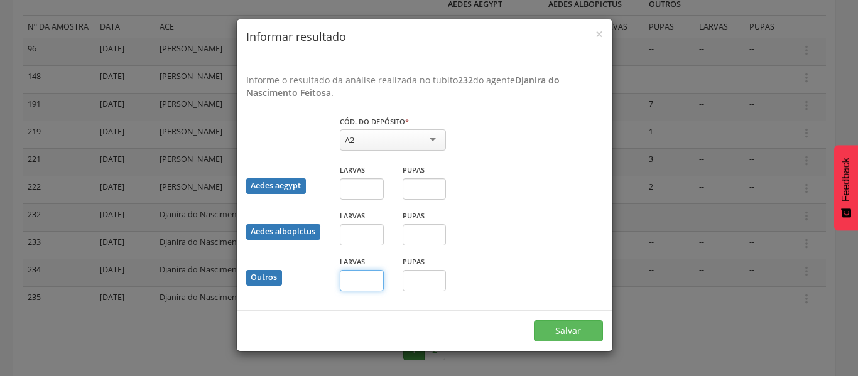
click at [362, 280] on input "text" at bounding box center [362, 280] width 44 height 21
type input "*"
click at [561, 332] on button "Salvar" at bounding box center [568, 330] width 69 height 21
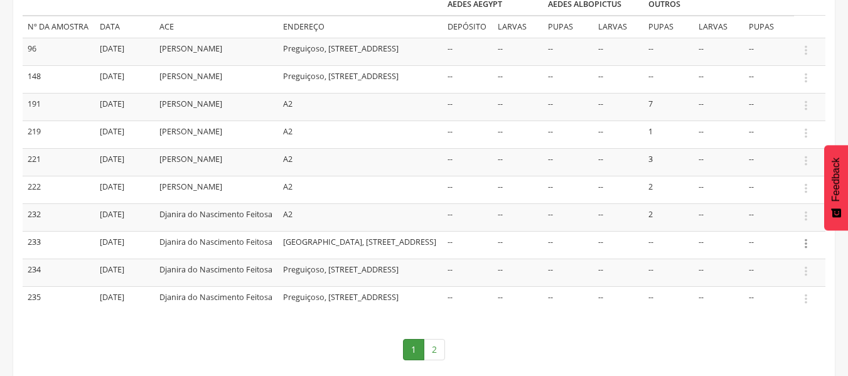
click at [806, 251] on icon "" at bounding box center [806, 244] width 14 height 14
click at [772, 230] on link "Informar resultado" at bounding box center [762, 223] width 99 height 16
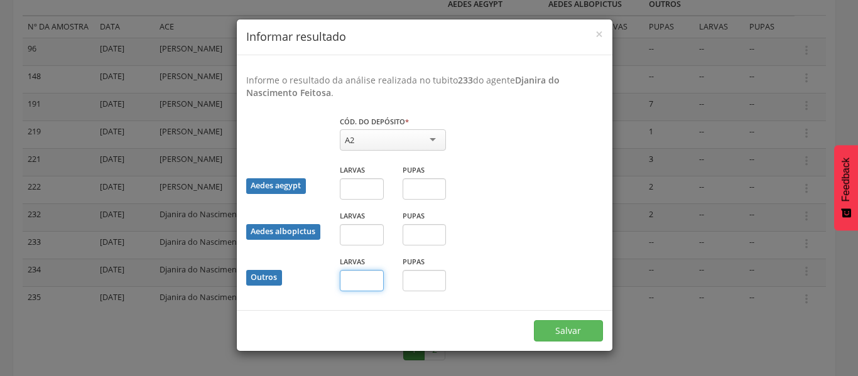
click at [368, 279] on input "text" at bounding box center [362, 280] width 44 height 21
type input "*"
click at [545, 328] on button "Salvar" at bounding box center [568, 330] width 69 height 21
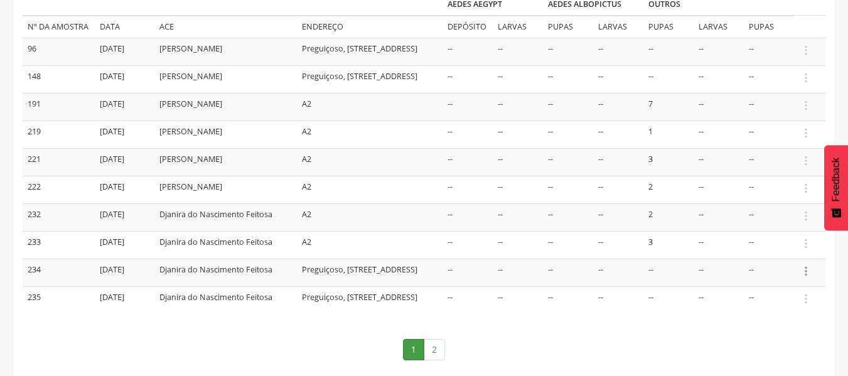
click at [804, 274] on icon "" at bounding box center [806, 271] width 14 height 14
click at [767, 253] on link "Informar resultado" at bounding box center [762, 250] width 99 height 16
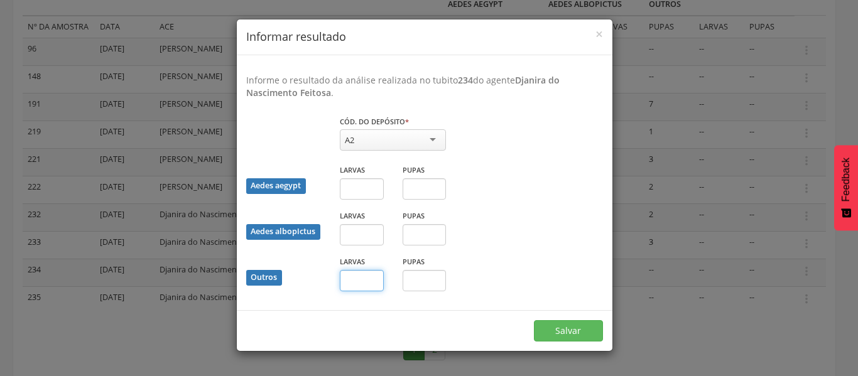
click at [377, 282] on input "text" at bounding box center [362, 280] width 44 height 21
click at [203, 332] on div "× Informar resultado Informe o resultado da análise realizada no tubito 234 do …" at bounding box center [429, 188] width 858 height 376
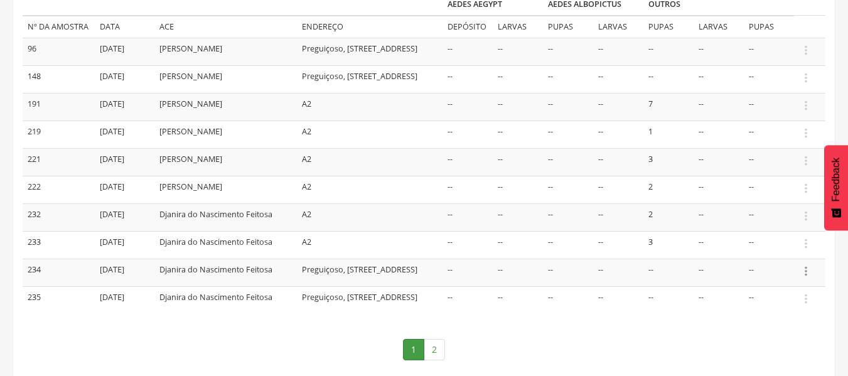
click at [806, 270] on icon "" at bounding box center [806, 271] width 14 height 14
click at [774, 253] on link "Informar resultado" at bounding box center [762, 250] width 99 height 16
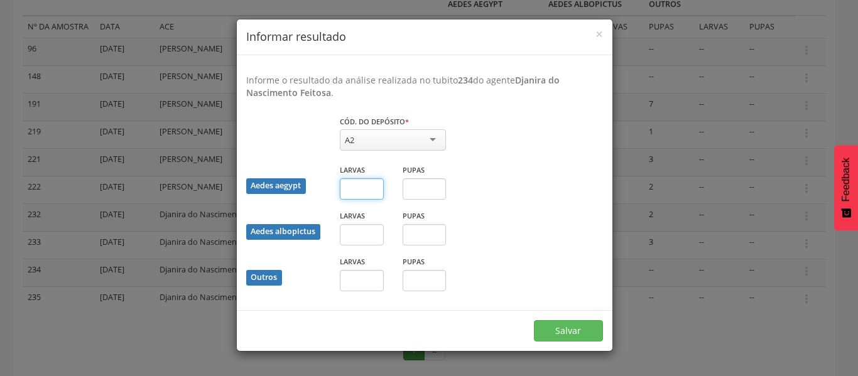
click at [363, 192] on input "text" at bounding box center [362, 188] width 44 height 21
type input "*"
click at [425, 195] on input "text" at bounding box center [425, 188] width 44 height 21
type input "*"
click at [548, 330] on button "Salvar" at bounding box center [568, 330] width 69 height 21
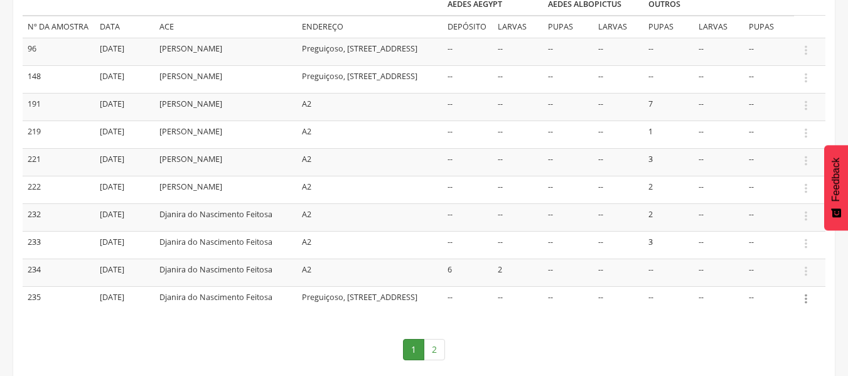
click at [807, 295] on icon "" at bounding box center [806, 299] width 14 height 14
click at [767, 277] on link "Informar resultado" at bounding box center [762, 278] width 99 height 16
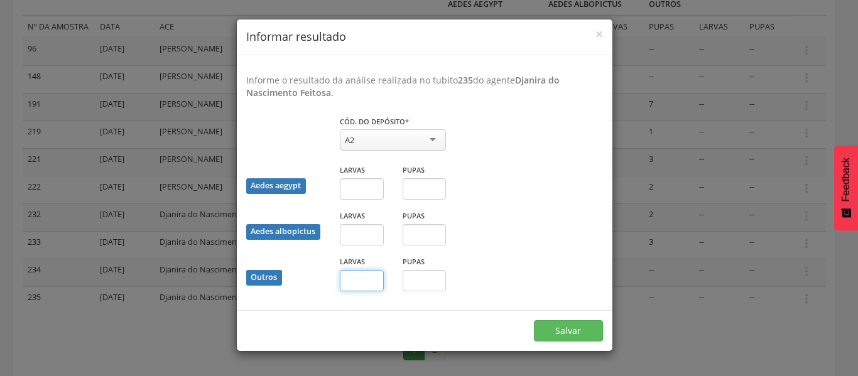
click at [362, 279] on input "text" at bounding box center [362, 280] width 44 height 21
type input "**"
click at [554, 333] on button "Salvar" at bounding box center [568, 330] width 69 height 21
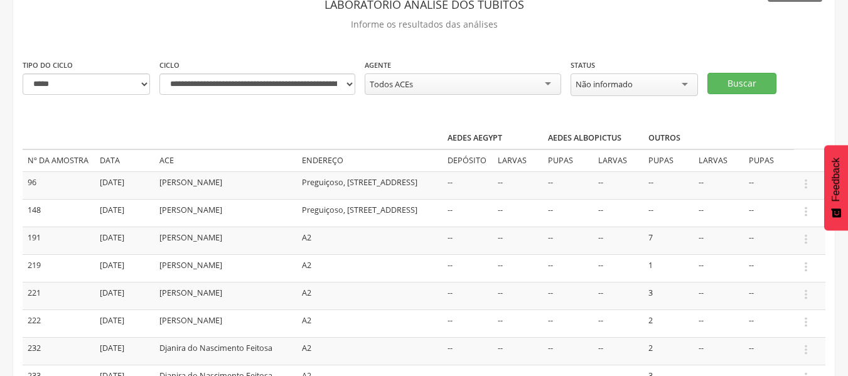
scroll to position [38, 0]
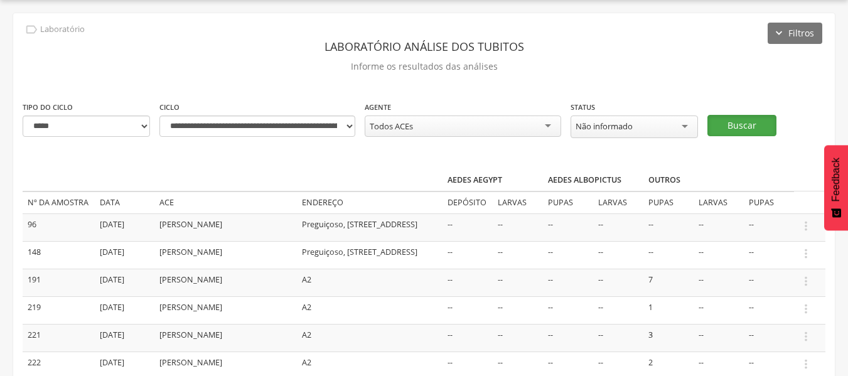
click at [725, 129] on button "Buscar" at bounding box center [742, 125] width 69 height 21
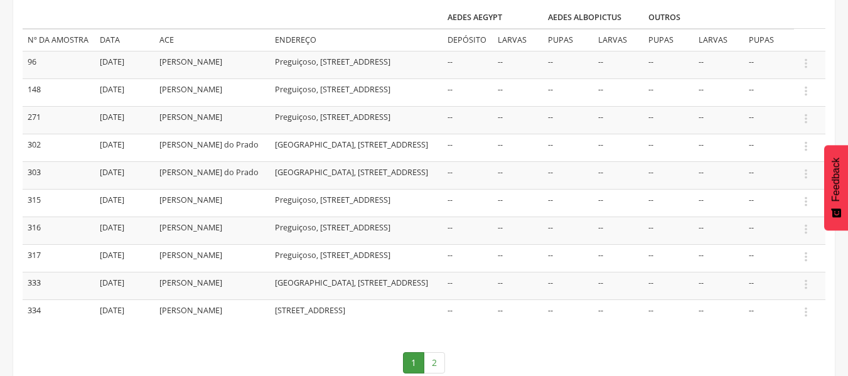
scroll to position [205, 0]
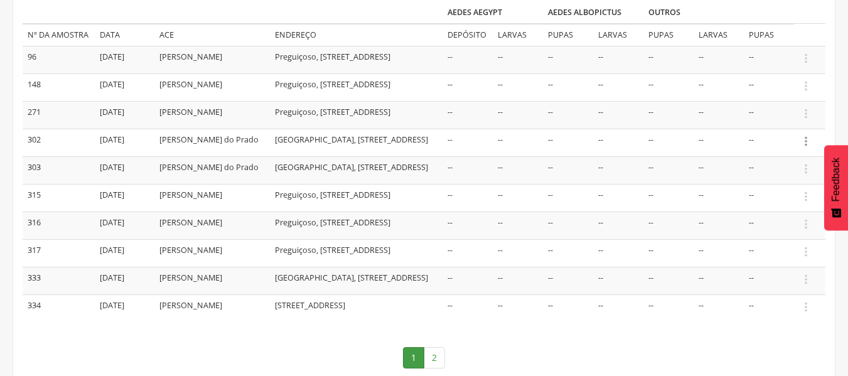
click at [811, 141] on icon "" at bounding box center [806, 141] width 14 height 14
click at [771, 119] on link "Informar resultado" at bounding box center [762, 120] width 99 height 16
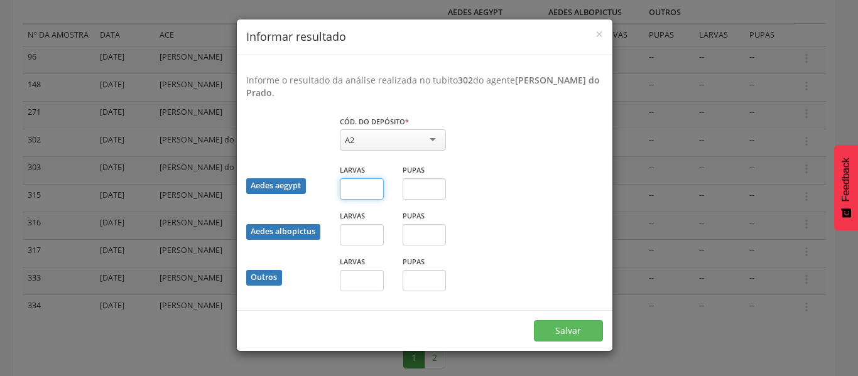
click at [352, 191] on input "text" at bounding box center [362, 188] width 44 height 21
type input "*"
click at [371, 284] on input "text" at bounding box center [362, 280] width 44 height 21
type input "*"
click at [566, 329] on button "Salvar" at bounding box center [568, 330] width 69 height 21
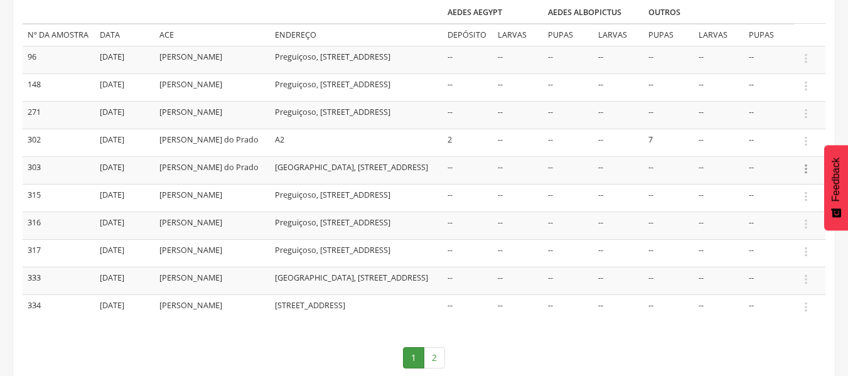
click at [806, 171] on icon "" at bounding box center [806, 169] width 14 height 14
click at [771, 148] on link "Informar resultado" at bounding box center [762, 148] width 99 height 16
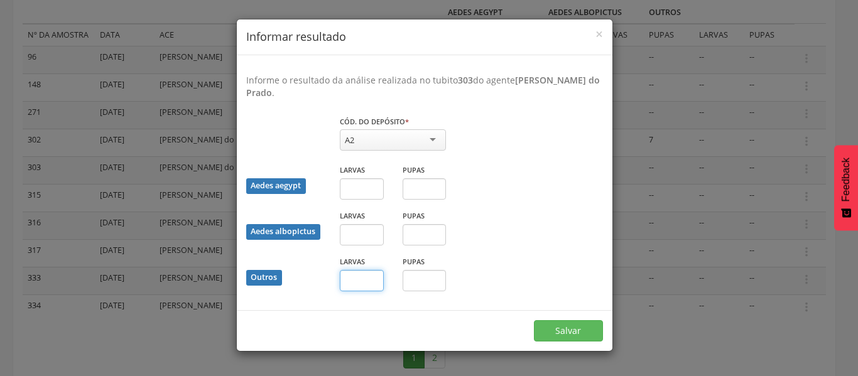
click at [370, 279] on input "text" at bounding box center [362, 280] width 44 height 21
type input "*"
click at [541, 329] on button "Salvar" at bounding box center [568, 330] width 69 height 21
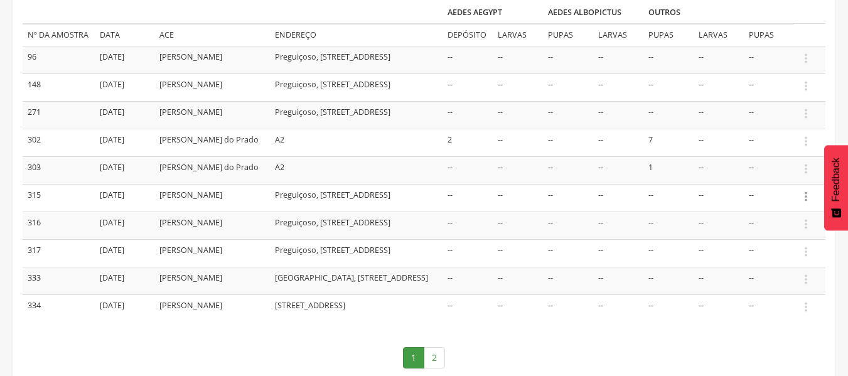
click at [810, 198] on icon "" at bounding box center [806, 197] width 14 height 14
click at [765, 175] on link "Informar resultado" at bounding box center [762, 176] width 99 height 16
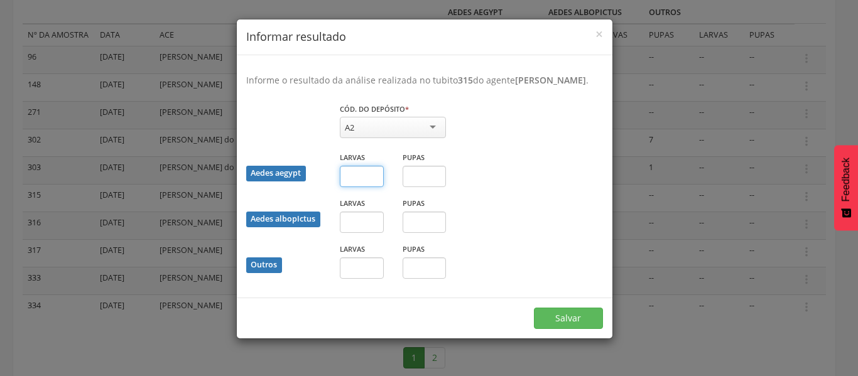
click at [359, 187] on input "text" at bounding box center [362, 176] width 44 height 21
type input "*"
click at [355, 279] on input "text" at bounding box center [362, 267] width 44 height 21
type input "*"
click at [555, 327] on button "Salvar" at bounding box center [568, 318] width 69 height 21
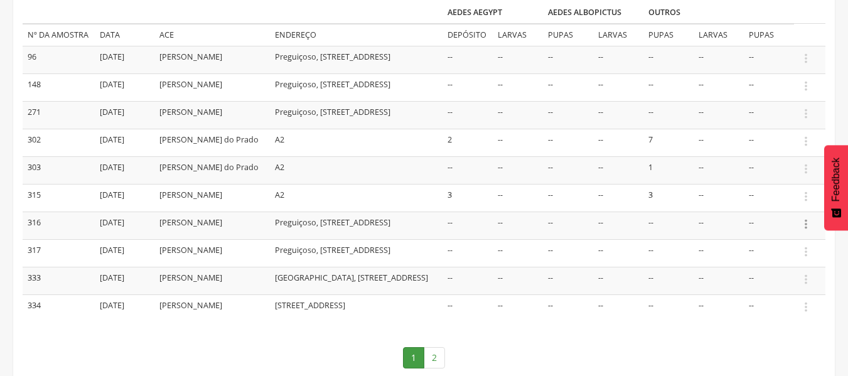
click at [810, 225] on icon "" at bounding box center [806, 224] width 14 height 14
click at [793, 203] on link "Informar resultado" at bounding box center [762, 203] width 99 height 16
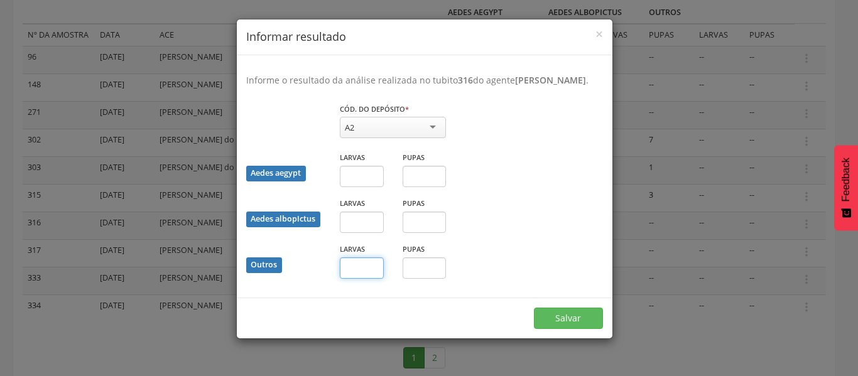
click at [377, 278] on input "text" at bounding box center [362, 267] width 44 height 21
type input "*"
click at [417, 279] on input "text" at bounding box center [425, 267] width 44 height 21
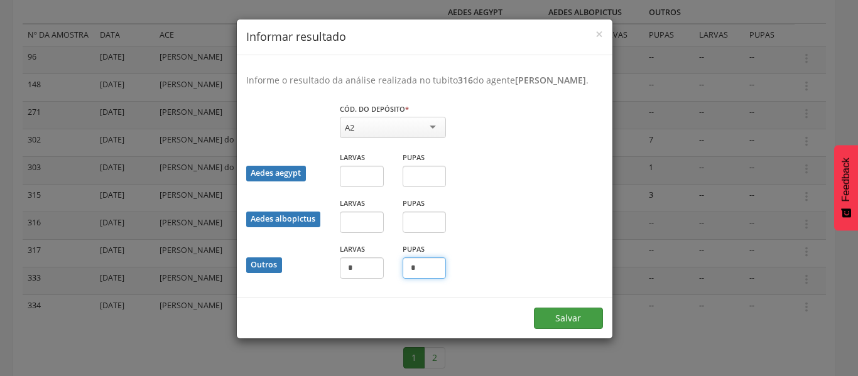
type input "*"
click at [549, 329] on button "Salvar" at bounding box center [568, 318] width 69 height 21
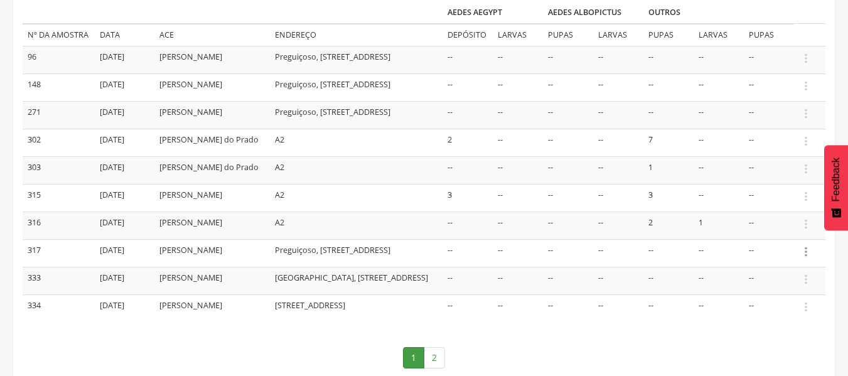
click at [807, 251] on icon "" at bounding box center [806, 252] width 14 height 14
click at [759, 232] on link "Informar resultado" at bounding box center [762, 231] width 99 height 16
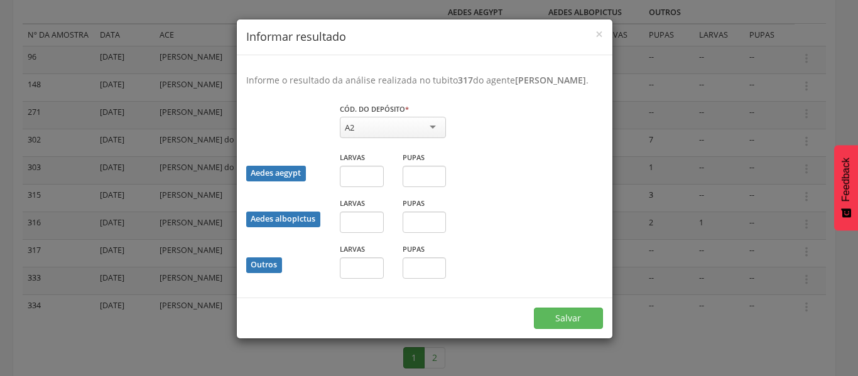
click at [387, 281] on div "Larvas" at bounding box center [361, 265] width 63 height 46
click at [374, 279] on input "text" at bounding box center [362, 267] width 44 height 21
type input "**"
click at [558, 329] on button "Salvar" at bounding box center [568, 318] width 69 height 21
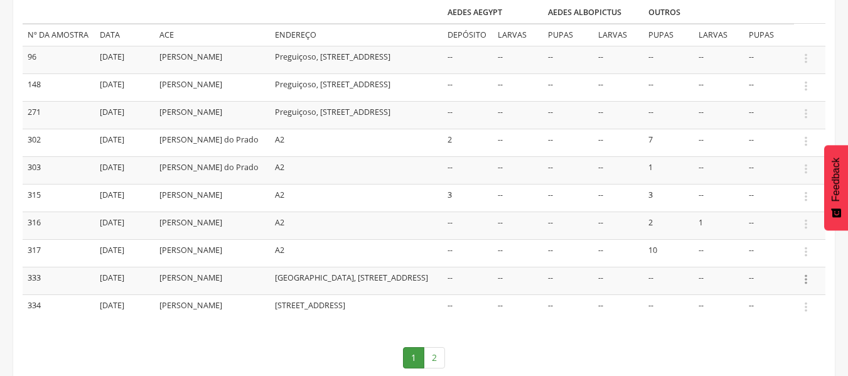
click at [803, 279] on icon "" at bounding box center [806, 280] width 14 height 14
click at [776, 253] on link "Informar resultado" at bounding box center [762, 259] width 99 height 16
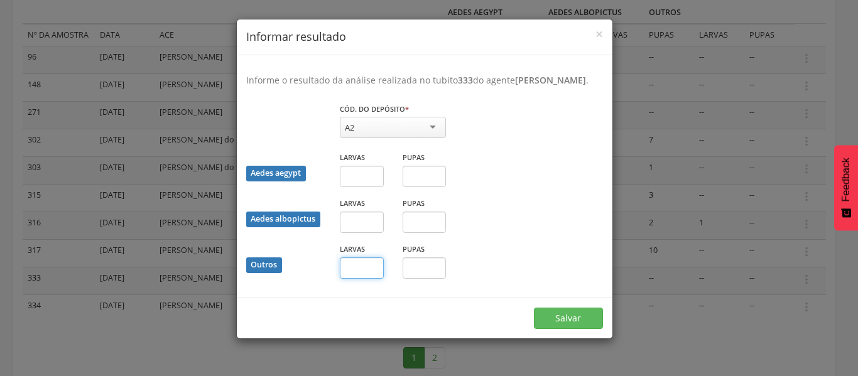
click at [354, 274] on input "text" at bounding box center [362, 267] width 44 height 21
type input "*"
click at [568, 329] on button "Salvar" at bounding box center [568, 318] width 69 height 21
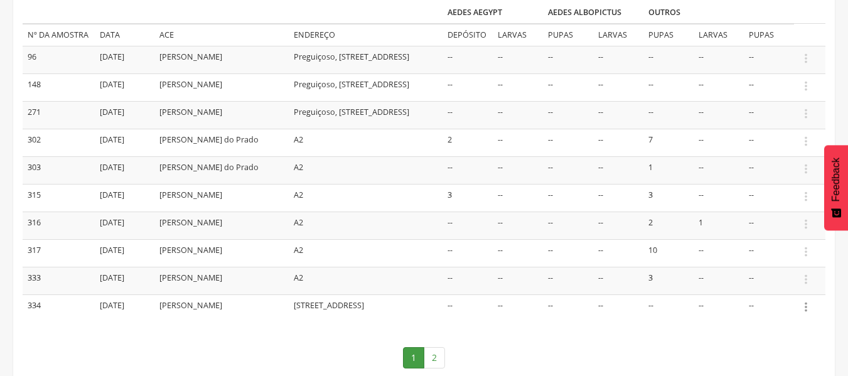
click at [807, 313] on icon "" at bounding box center [806, 307] width 14 height 14
click at [771, 291] on link "Informar resultado" at bounding box center [762, 286] width 99 height 16
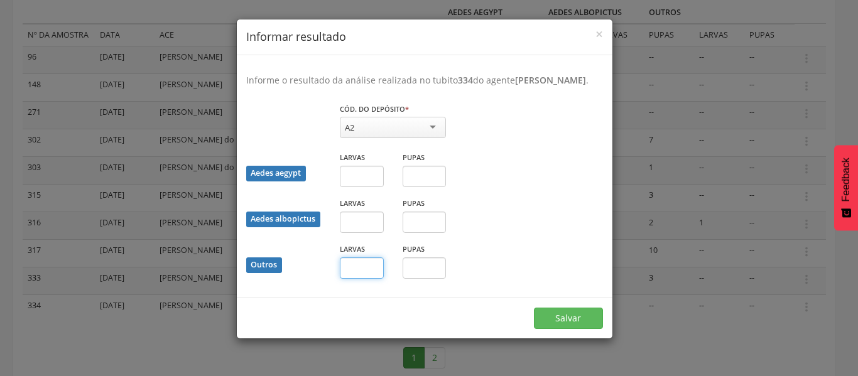
click at [352, 279] on input "text" at bounding box center [362, 267] width 44 height 21
type input "*"
click at [419, 274] on input "text" at bounding box center [425, 267] width 44 height 21
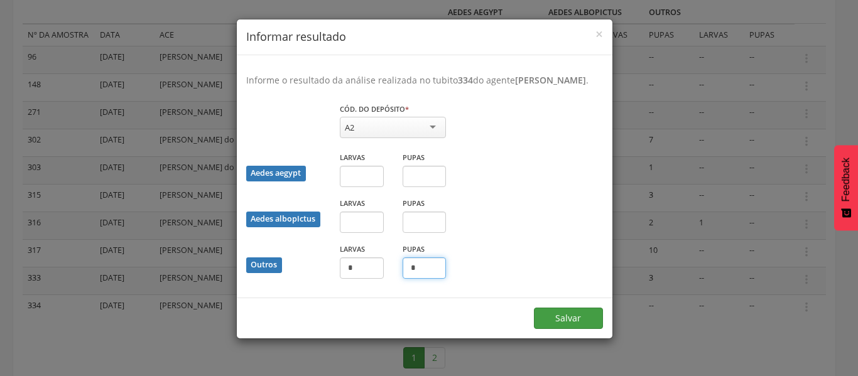
type input "*"
click at [589, 329] on button "Salvar" at bounding box center [568, 318] width 69 height 21
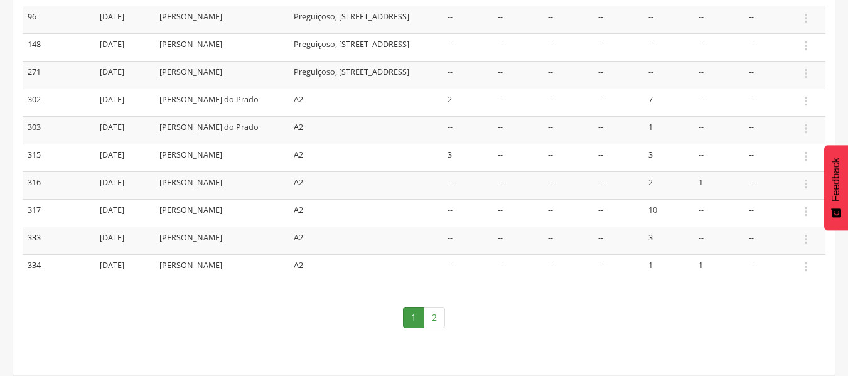
scroll to position [272, 0]
click at [432, 322] on link "2" at bounding box center [434, 317] width 21 height 21
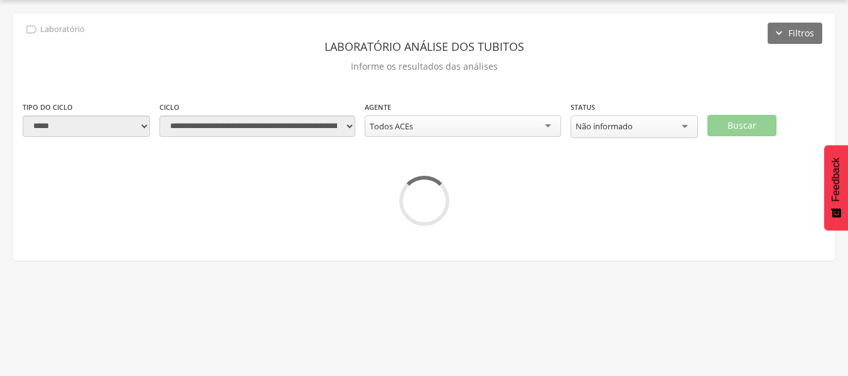
scroll to position [38, 0]
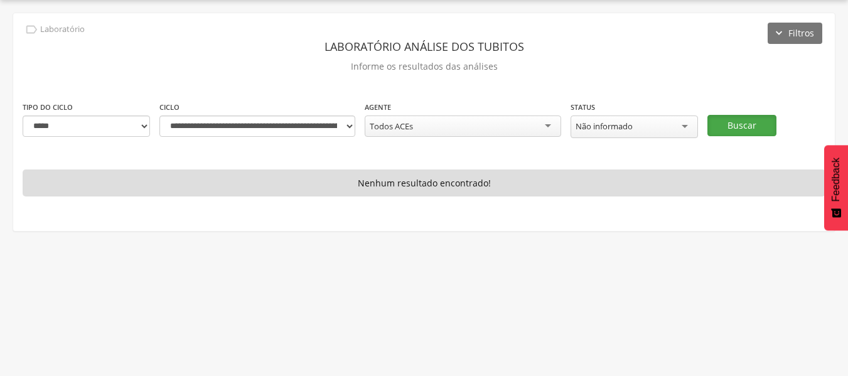
click at [750, 124] on button "Buscar" at bounding box center [742, 125] width 69 height 21
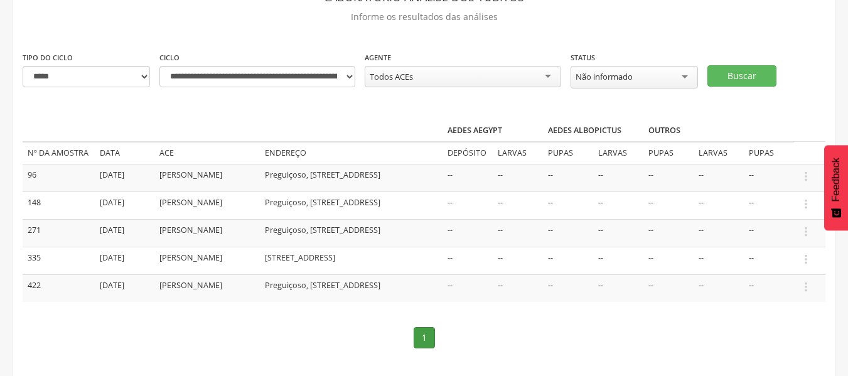
scroll to position [88, 0]
click at [809, 258] on icon "" at bounding box center [806, 259] width 14 height 14
click at [769, 241] on link "Informar resultado" at bounding box center [762, 238] width 99 height 16
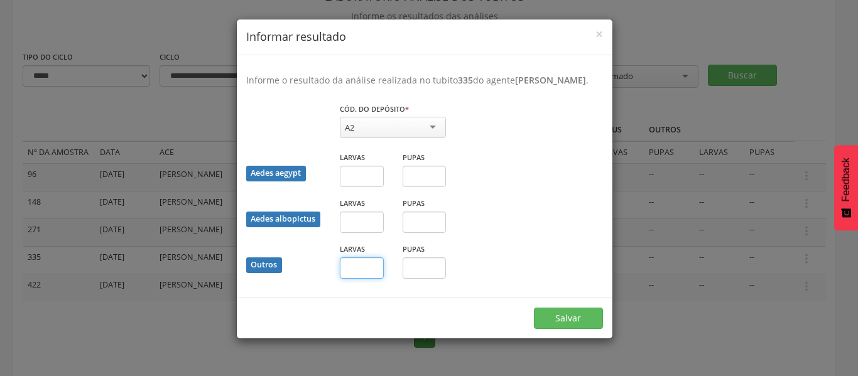
click at [359, 279] on input "text" at bounding box center [362, 267] width 44 height 21
type input "**"
click at [561, 327] on button "Salvar" at bounding box center [568, 318] width 69 height 21
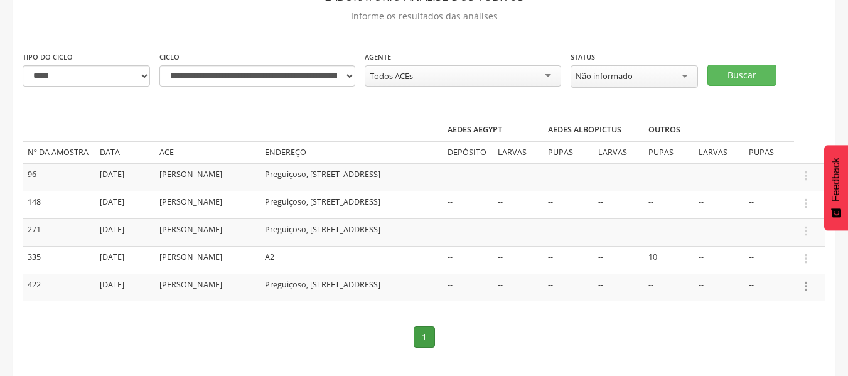
click at [805, 293] on icon "" at bounding box center [806, 286] width 14 height 14
click at [758, 273] on link "Informar resultado" at bounding box center [762, 265] width 99 height 16
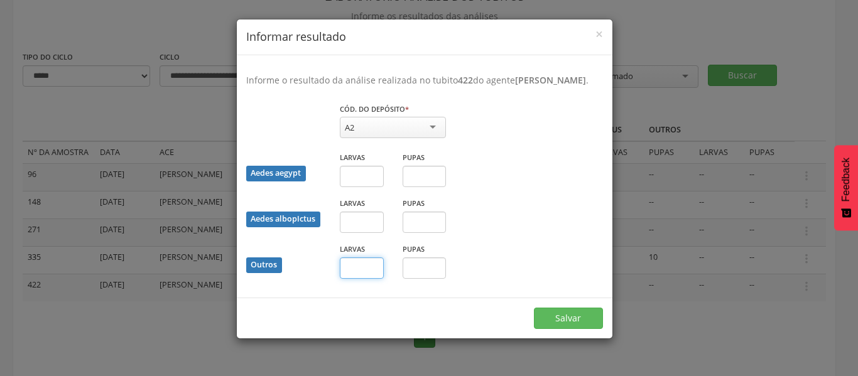
click at [360, 269] on input "text" at bounding box center [362, 267] width 44 height 21
type input "*"
click at [553, 318] on button "Salvar" at bounding box center [568, 318] width 69 height 21
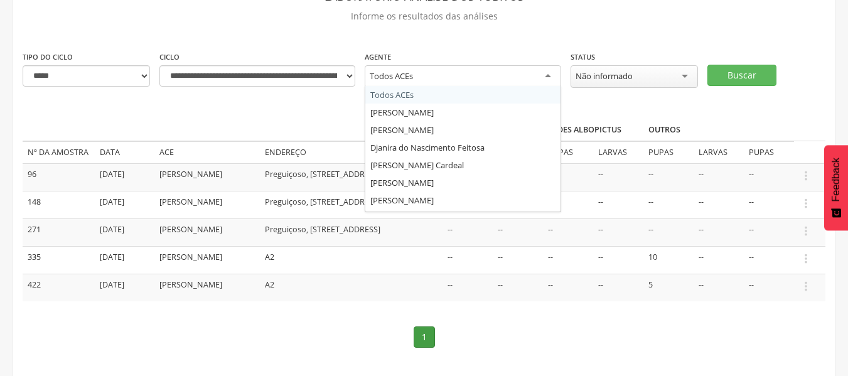
click at [493, 83] on div "Todos ACEs" at bounding box center [463, 76] width 196 height 23
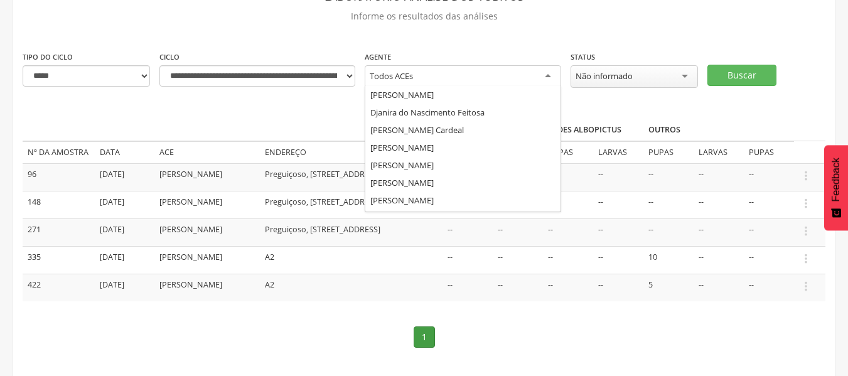
scroll to position [33, 0]
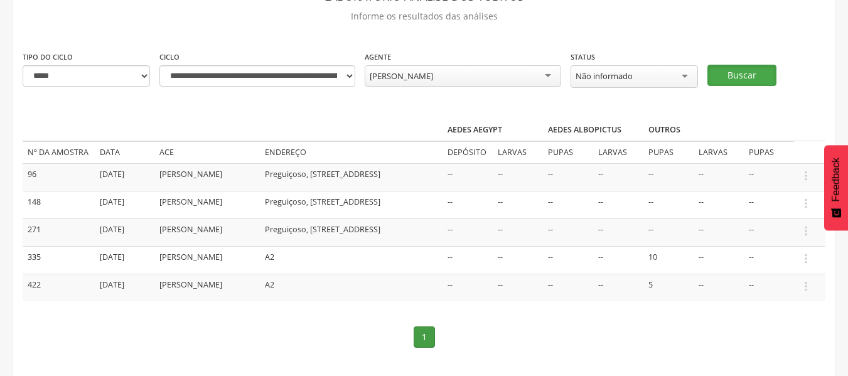
click at [729, 72] on button "Buscar" at bounding box center [742, 75] width 69 height 21
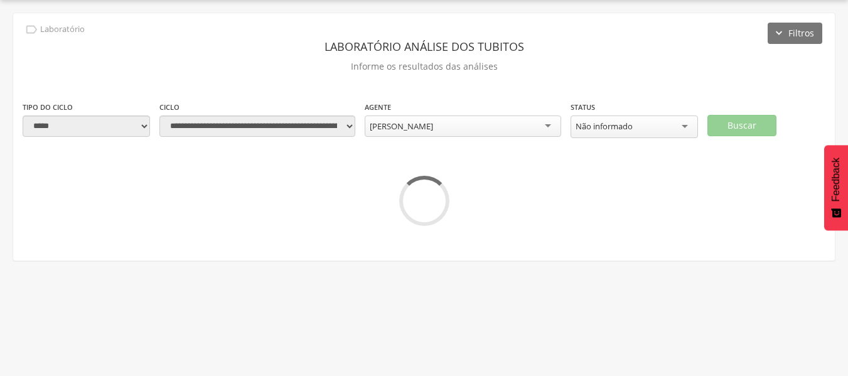
scroll to position [38, 0]
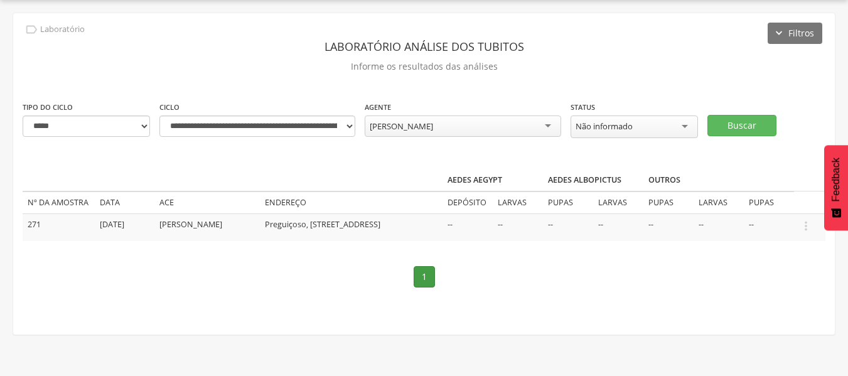
click at [678, 137] on div "Não informado" at bounding box center [634, 129] width 127 height 26
click at [691, 125] on div "Não informado" at bounding box center [634, 127] width 127 height 23
click at [731, 123] on button "Buscar" at bounding box center [742, 124] width 69 height 21
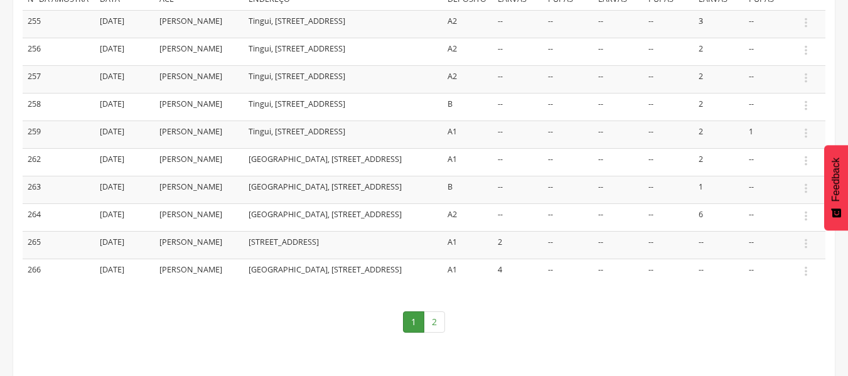
scroll to position [244, 0]
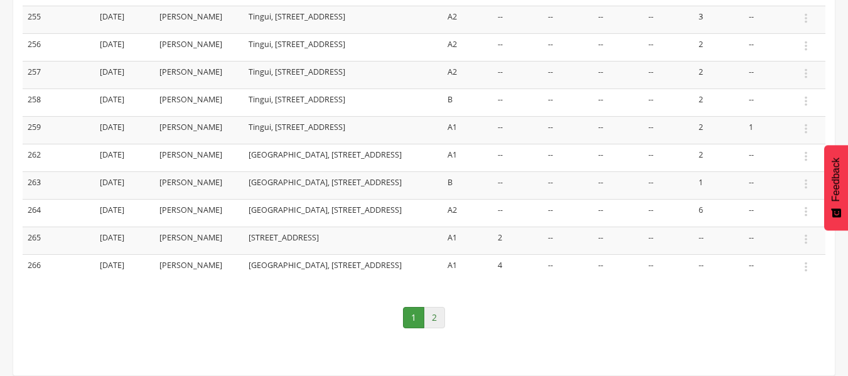
click at [433, 319] on link "2" at bounding box center [434, 317] width 21 height 21
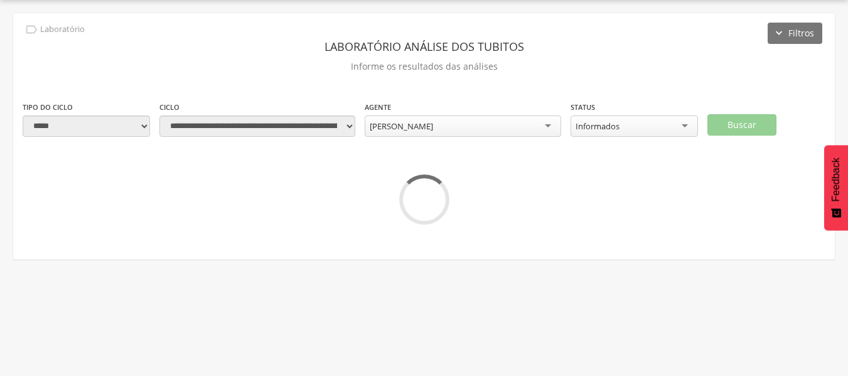
scroll to position [79, 0]
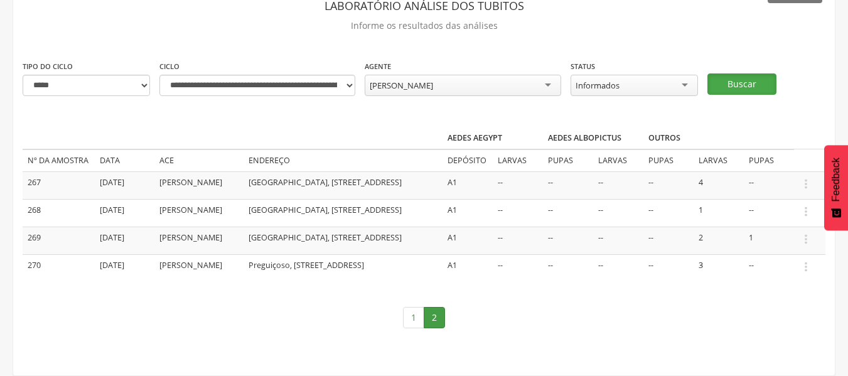
click at [732, 84] on button "Buscar" at bounding box center [742, 83] width 69 height 21
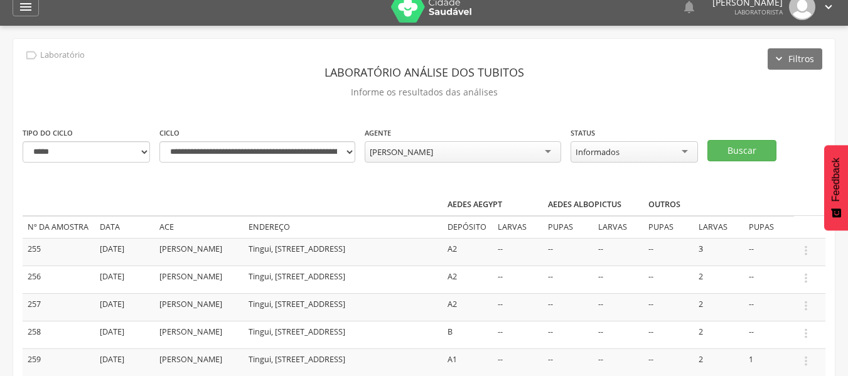
scroll to position [0, 0]
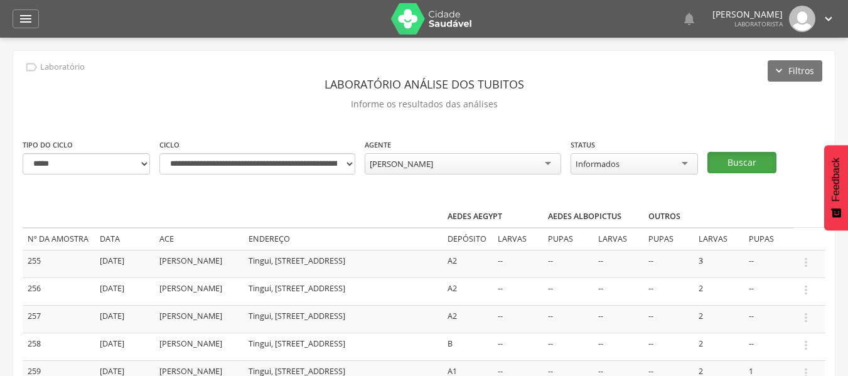
click at [747, 161] on button "Buscar" at bounding box center [742, 162] width 69 height 21
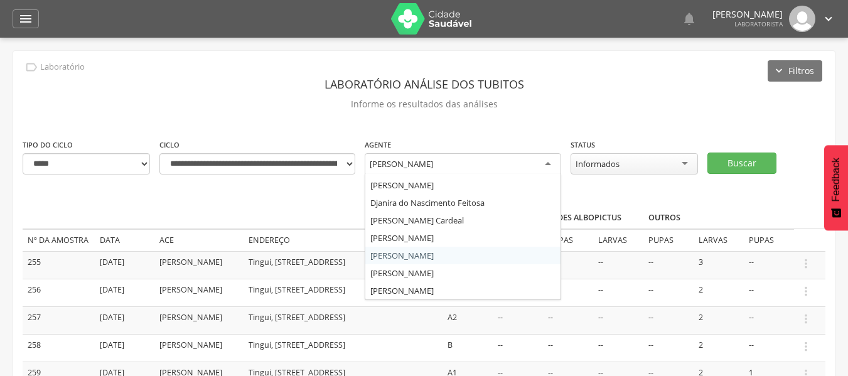
click at [555, 163] on div "[PERSON_NAME]" at bounding box center [463, 164] width 196 height 23
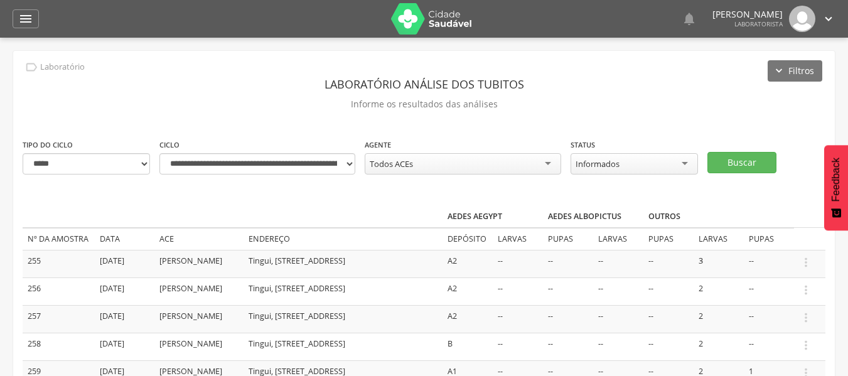
click at [675, 175] on div "Informados Todos Não informado Informados" at bounding box center [634, 165] width 127 height 24
click at [672, 172] on div "Informados" at bounding box center [634, 163] width 127 height 21
click at [717, 165] on button "Buscar" at bounding box center [742, 162] width 69 height 21
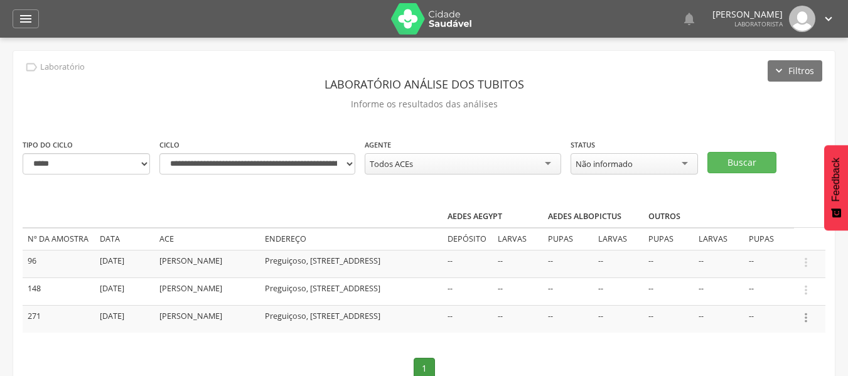
click at [809, 318] on icon "" at bounding box center [806, 318] width 14 height 14
click at [760, 296] on link "Informar resultado" at bounding box center [762, 297] width 99 height 16
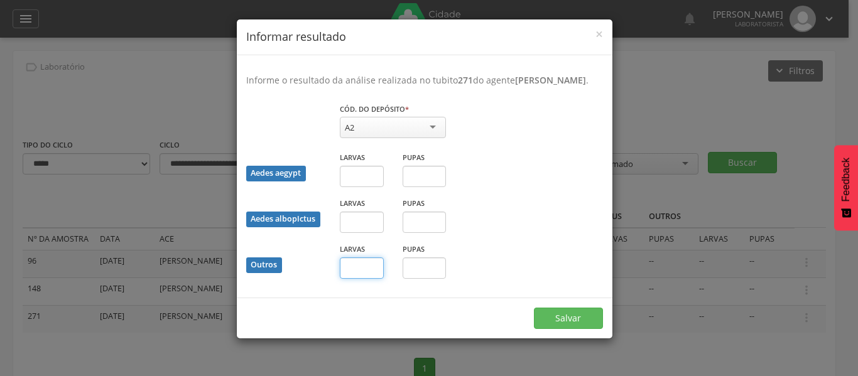
click at [366, 279] on input "text" at bounding box center [362, 267] width 44 height 21
type input "*"
click at [557, 327] on button "Salvar" at bounding box center [568, 318] width 69 height 21
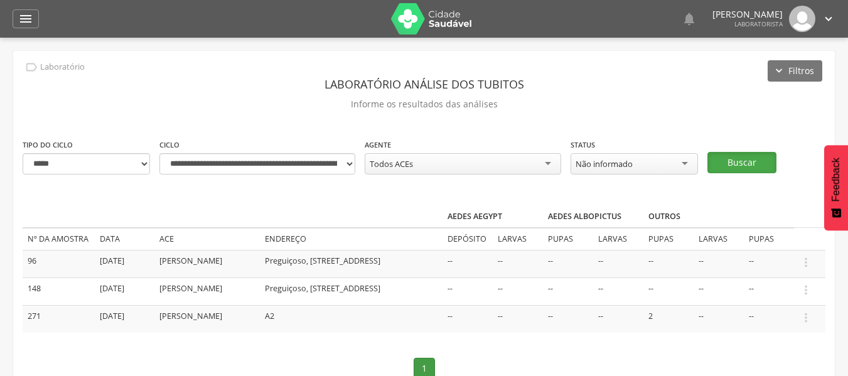
click at [732, 159] on button "Buscar" at bounding box center [742, 162] width 69 height 21
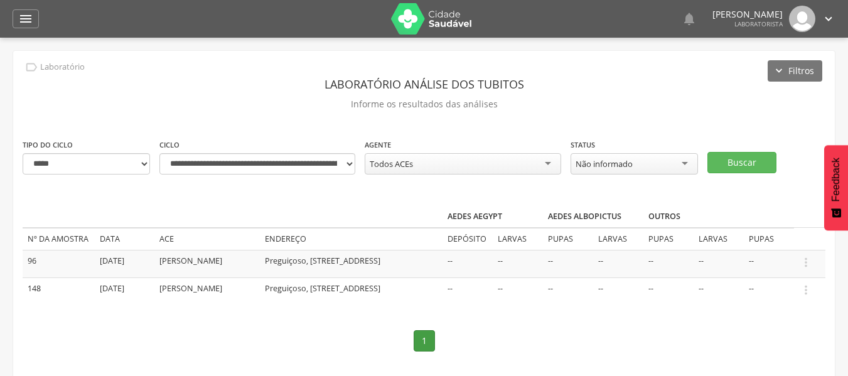
click at [825, 18] on icon "" at bounding box center [829, 19] width 14 height 14
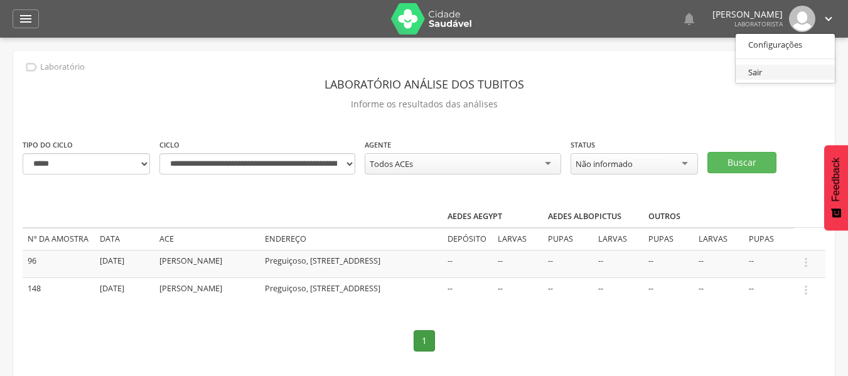
click at [739, 75] on link "Sair" at bounding box center [785, 73] width 99 height 16
